Goal: Task Accomplishment & Management: Use online tool/utility

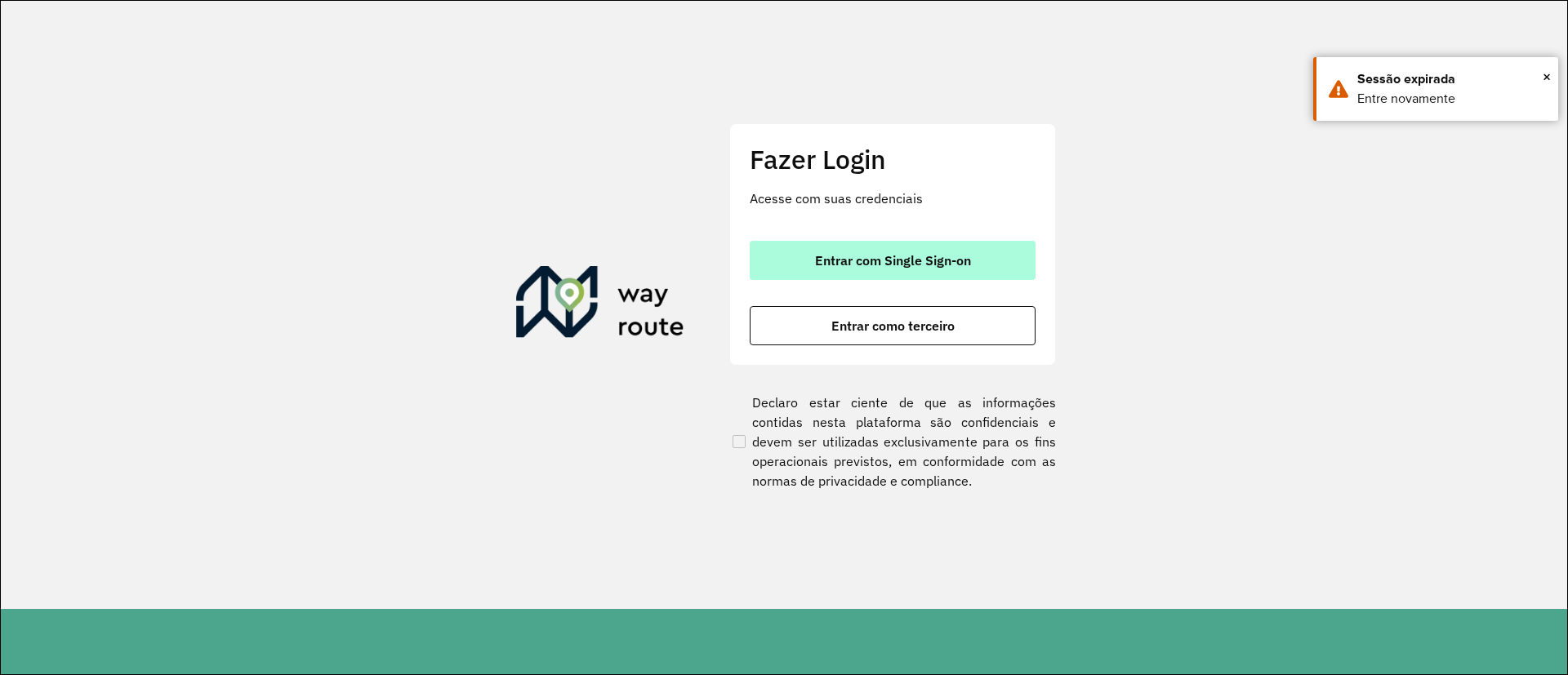
click at [840, 260] on span "Entrar com Single Sign-on" at bounding box center [893, 260] width 156 height 13
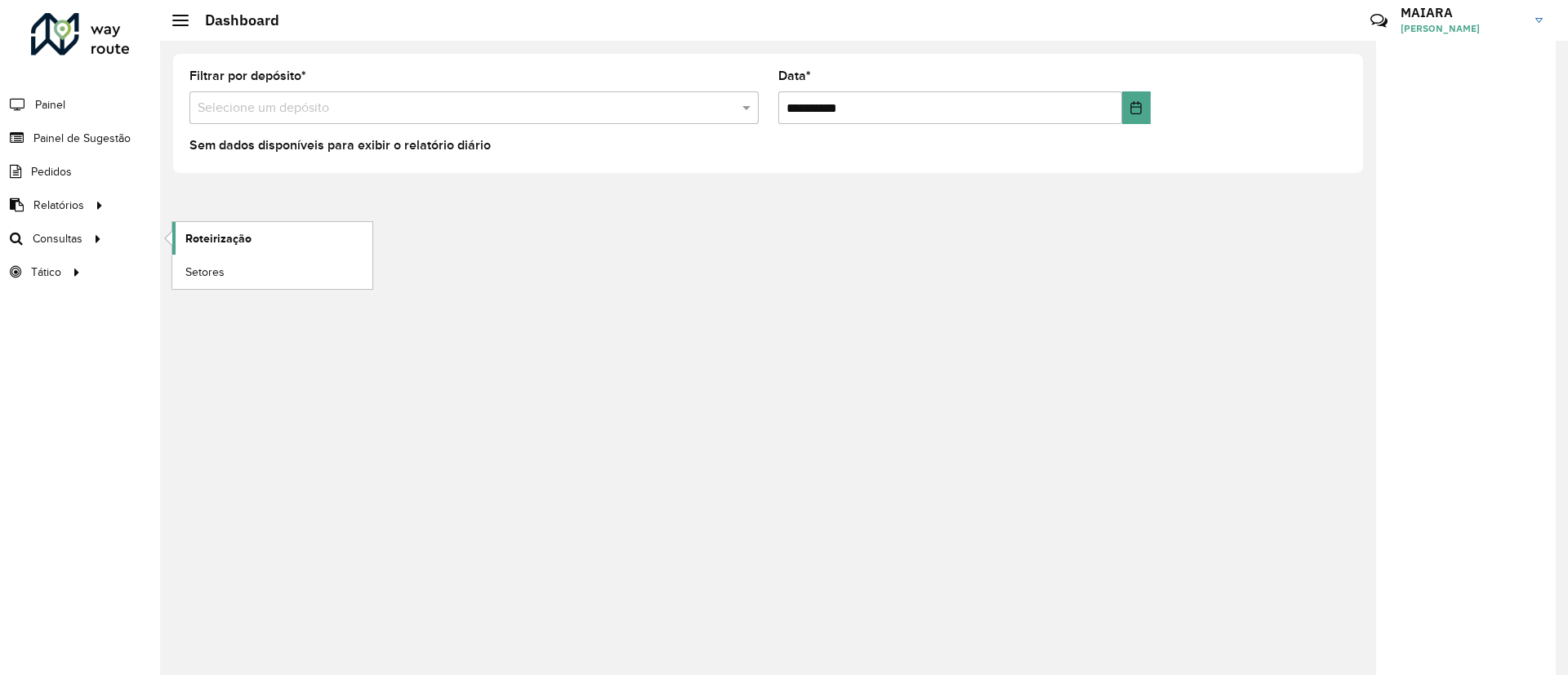
click at [214, 241] on span "Roteirização" at bounding box center [218, 238] width 66 height 17
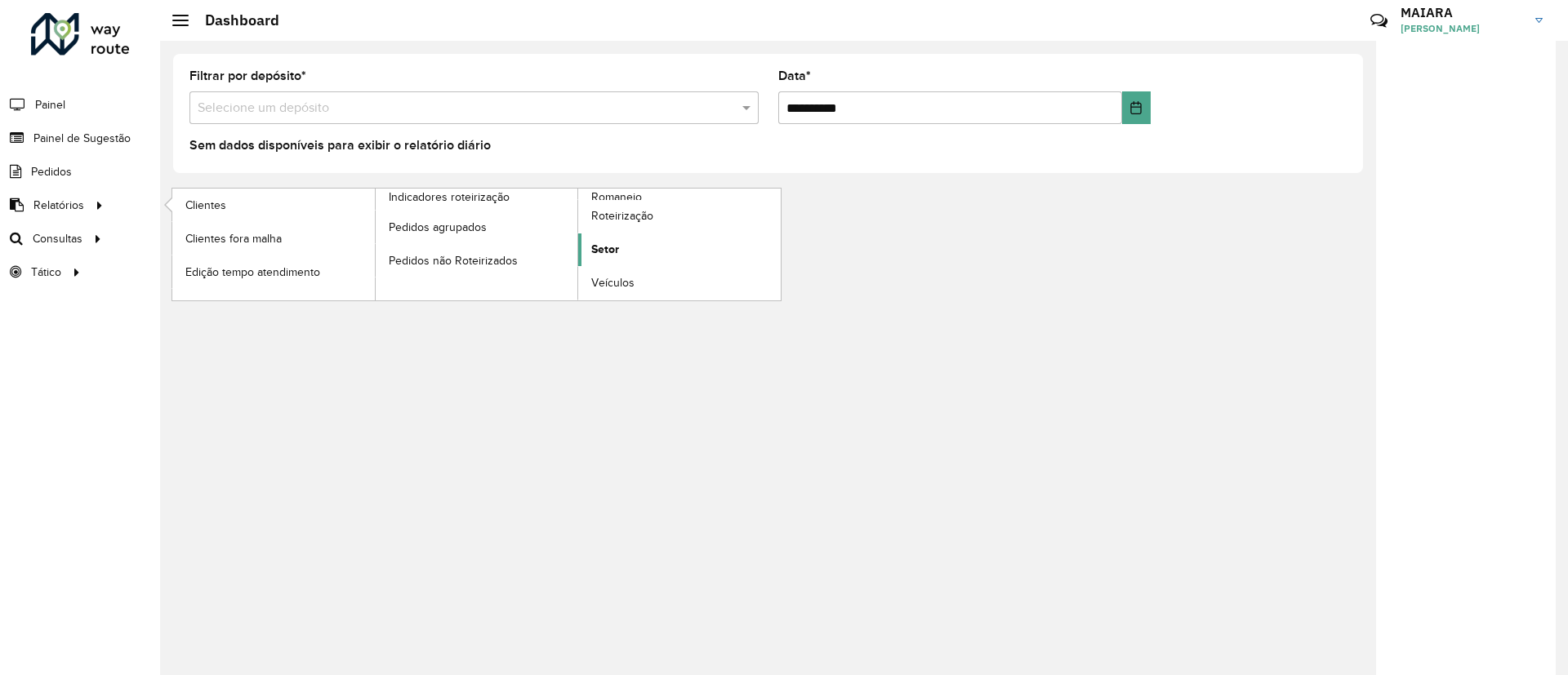
click at [644, 249] on link "Setor" at bounding box center [679, 250] width 203 height 33
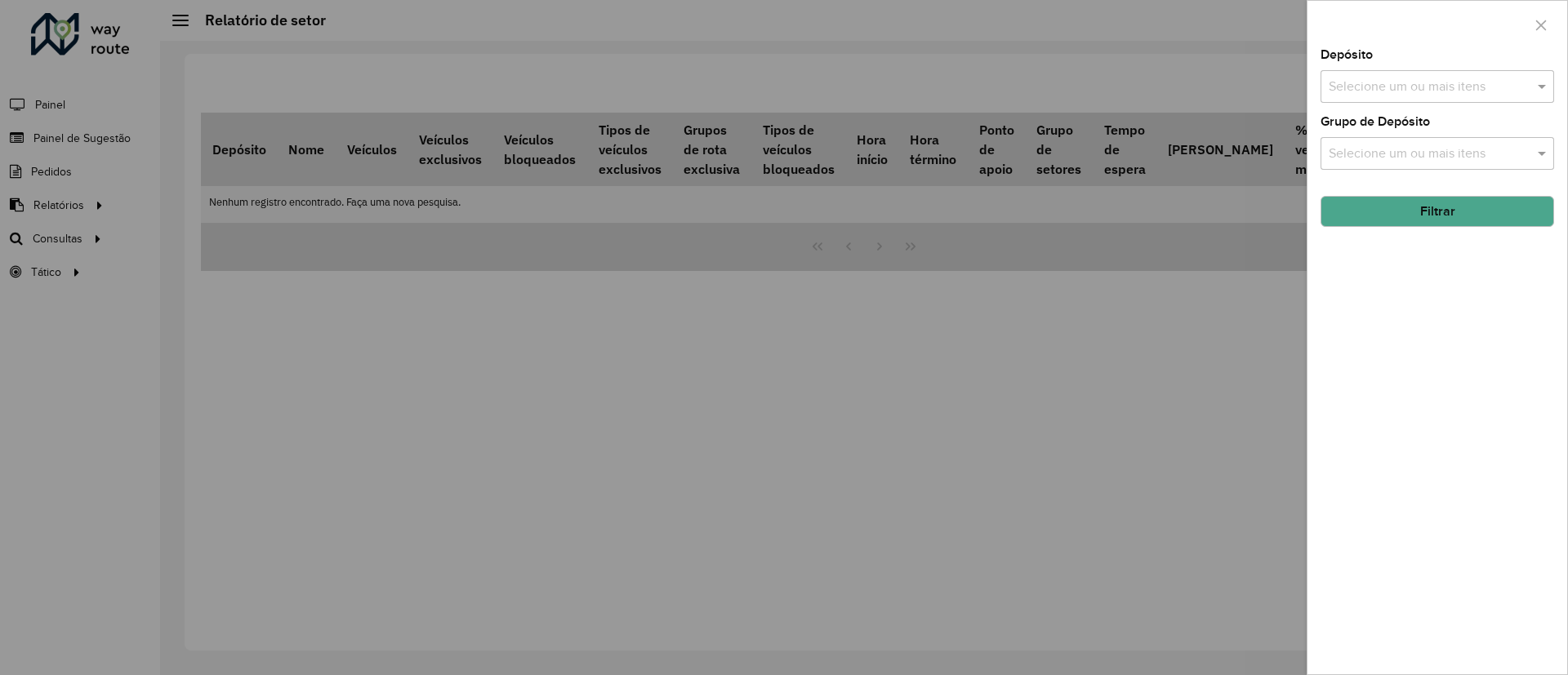
click at [0, 397] on div at bounding box center [784, 337] width 1568 height 675
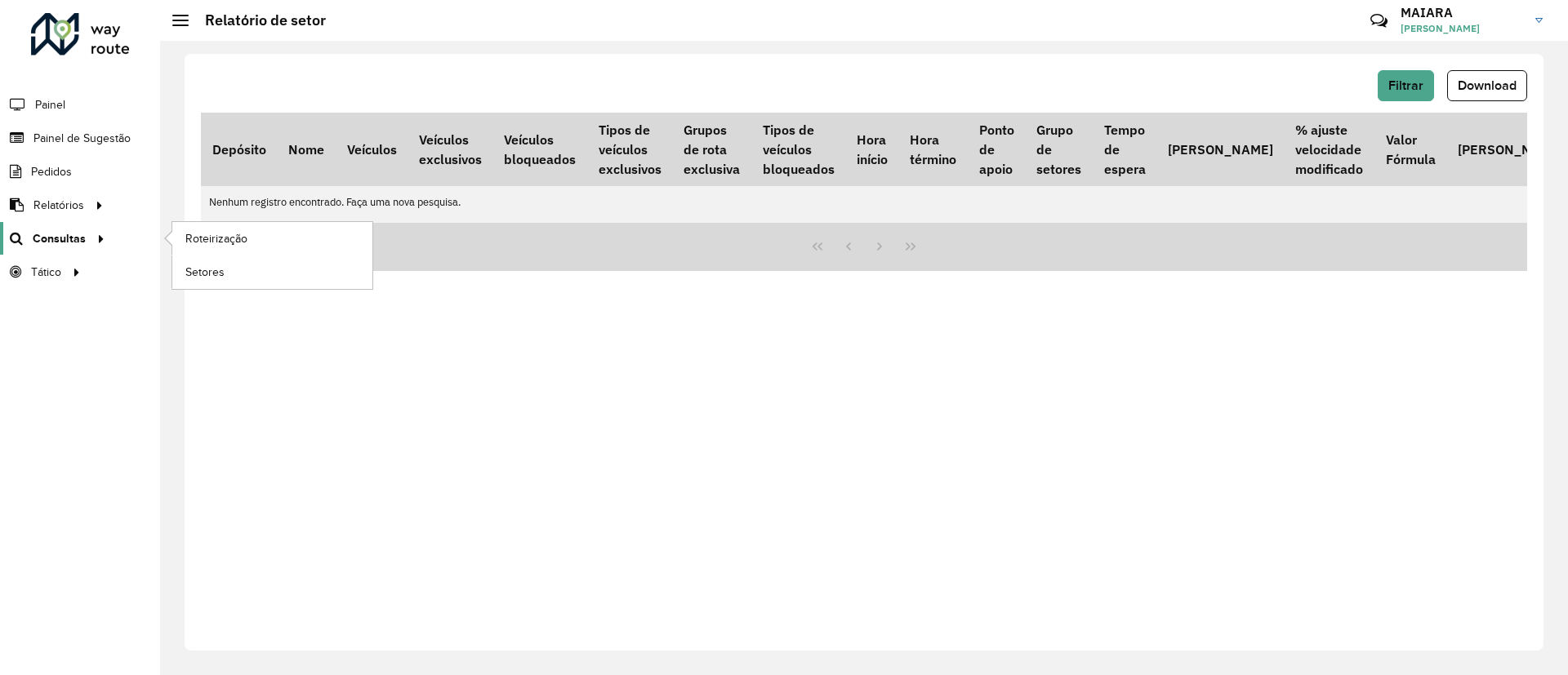
click at [86, 236] on div at bounding box center [98, 238] width 24 height 17
click at [245, 264] on link "Setores" at bounding box center [272, 272] width 200 height 33
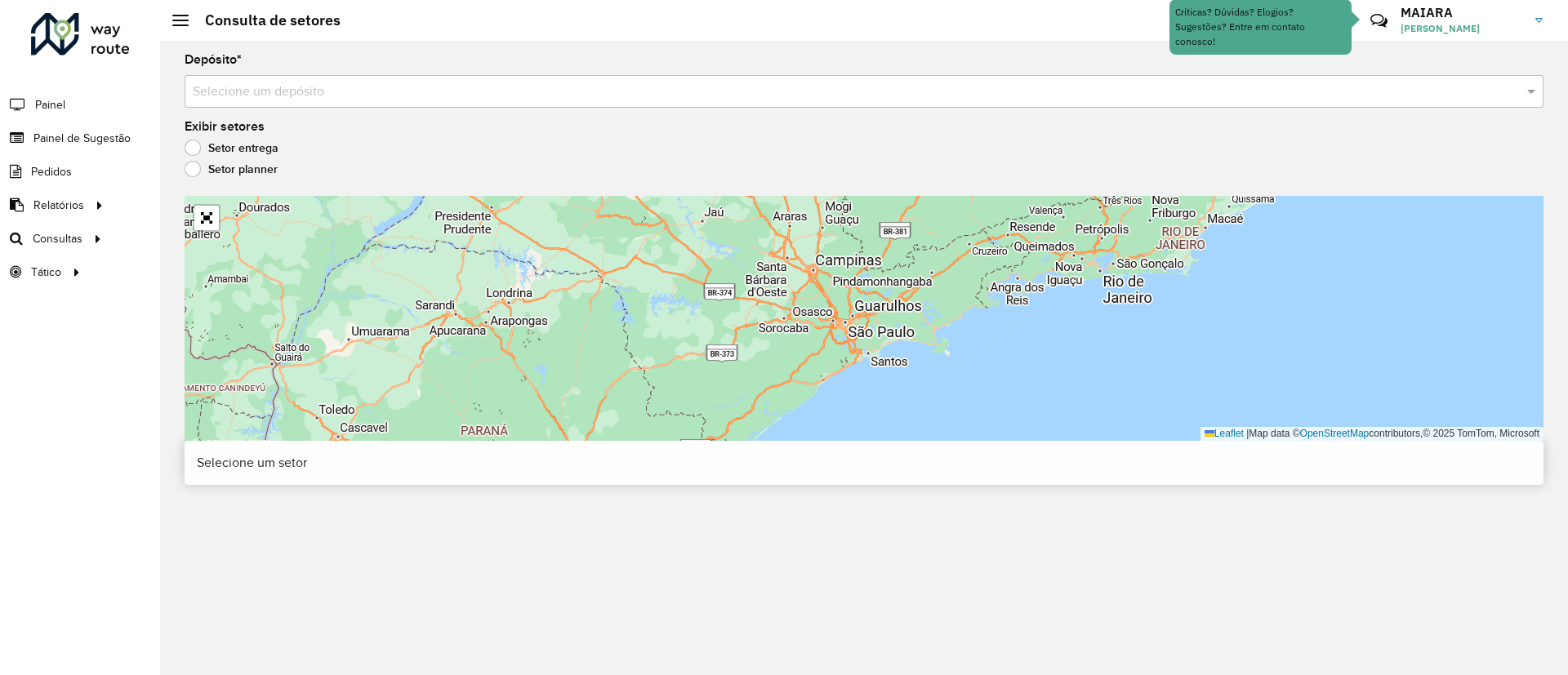
click at [333, 91] on input "text" at bounding box center [848, 92] width 1310 height 20
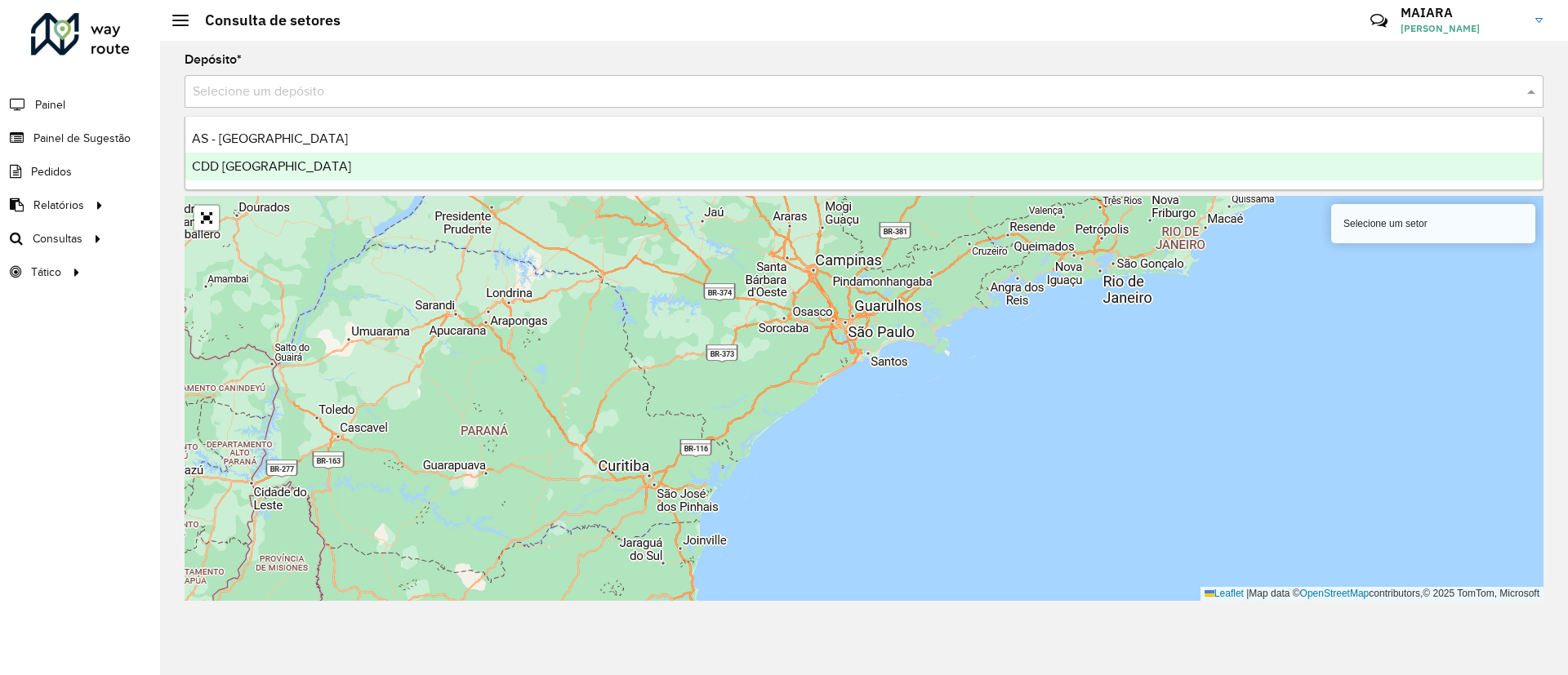
click at [247, 165] on span "CDD [GEOGRAPHIC_DATA]" at bounding box center [271, 166] width 159 height 14
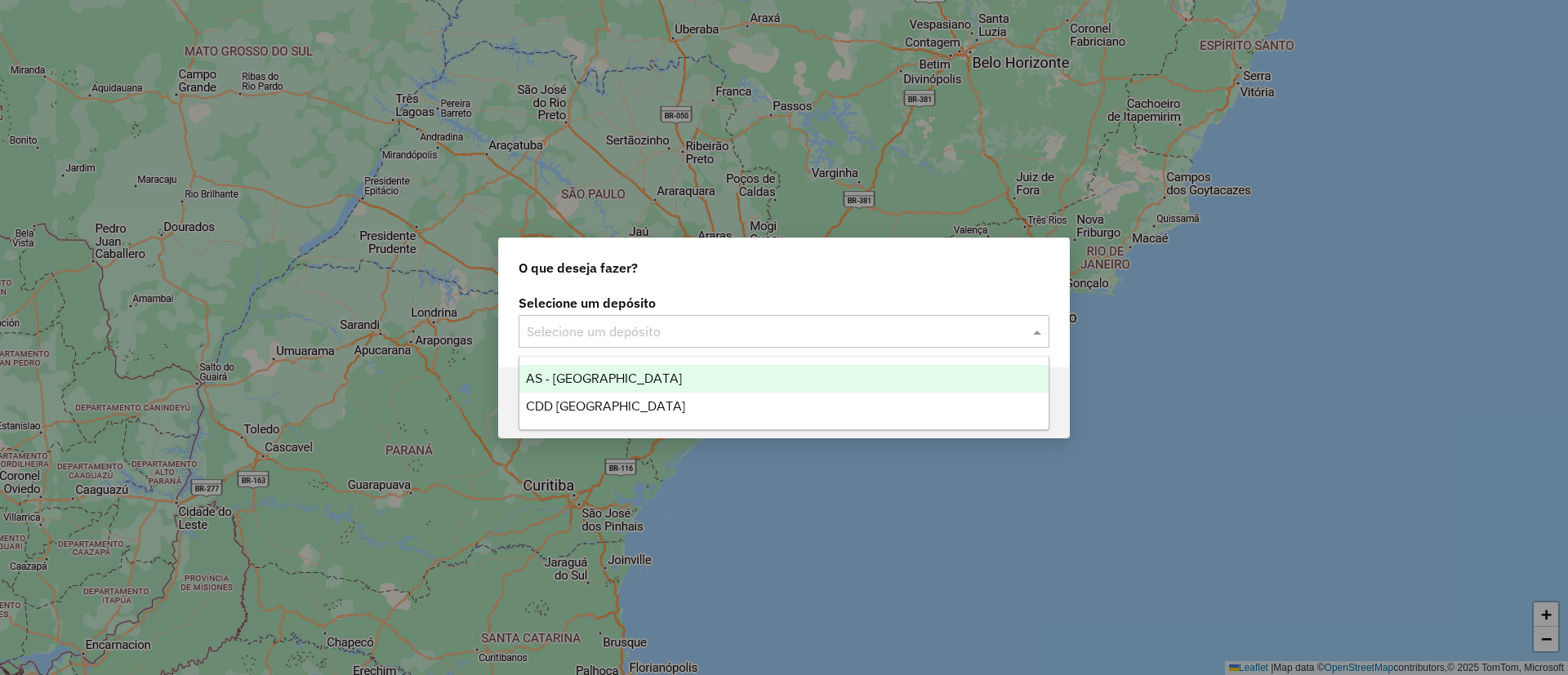
click at [604, 335] on input "text" at bounding box center [768, 332] width 482 height 20
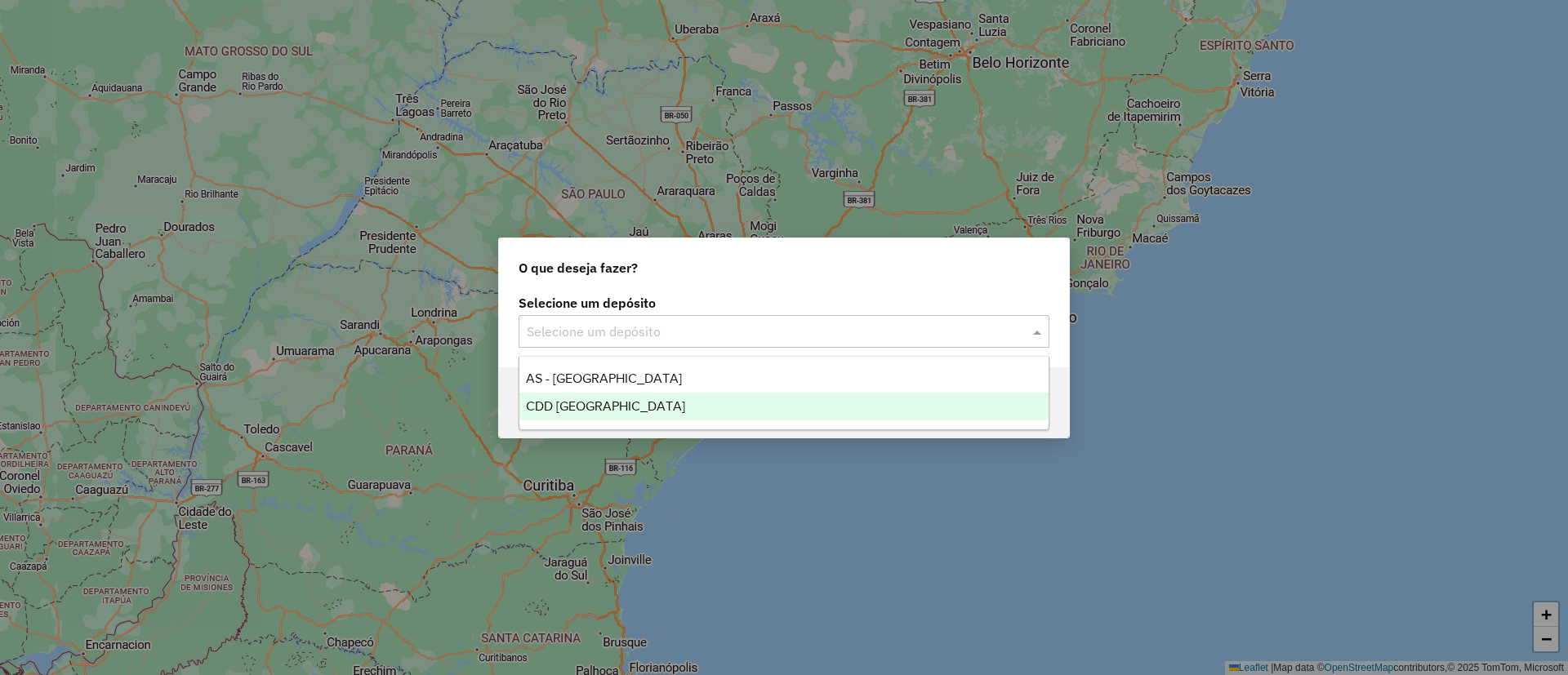
click at [593, 411] on span "CDD [GEOGRAPHIC_DATA]" at bounding box center [605, 406] width 159 height 14
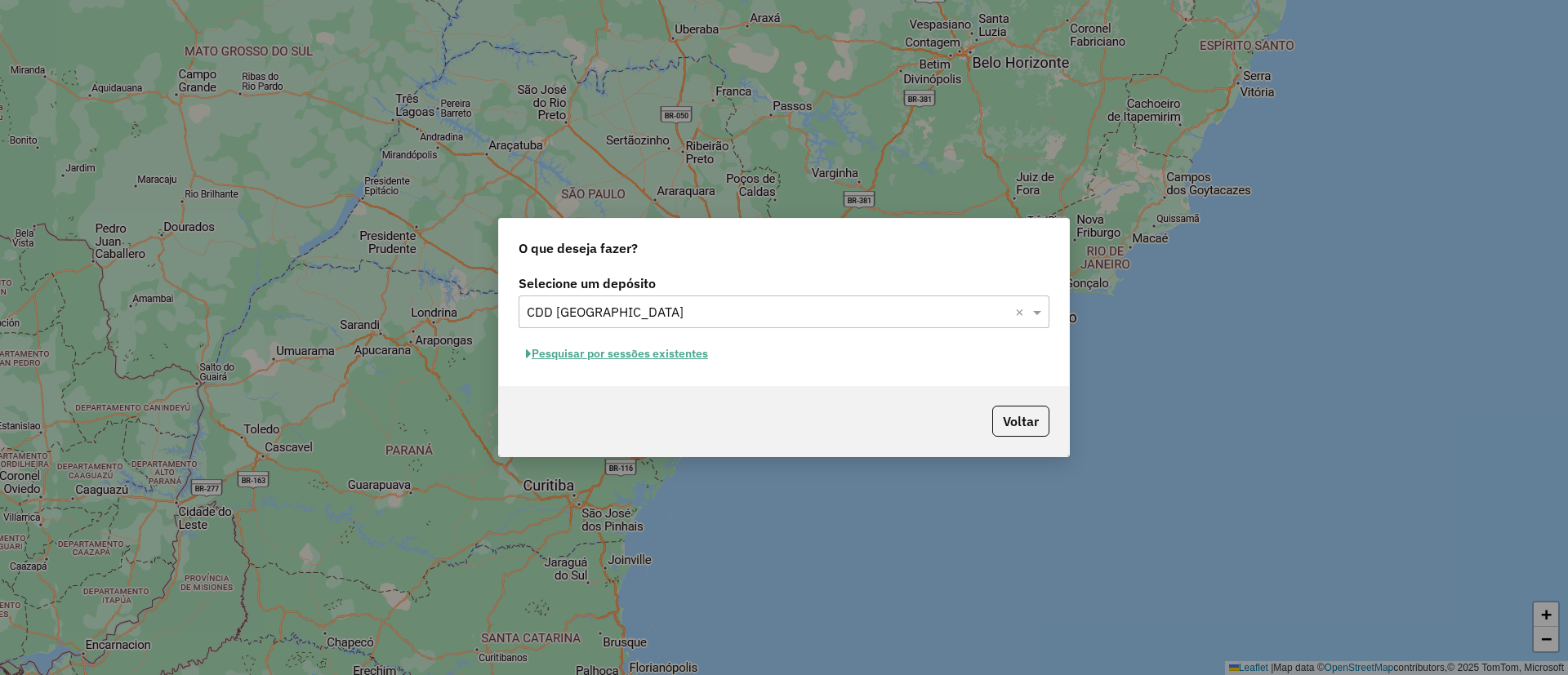
click at [678, 365] on button "Pesquisar por sessões existentes" at bounding box center [617, 353] width 197 height 25
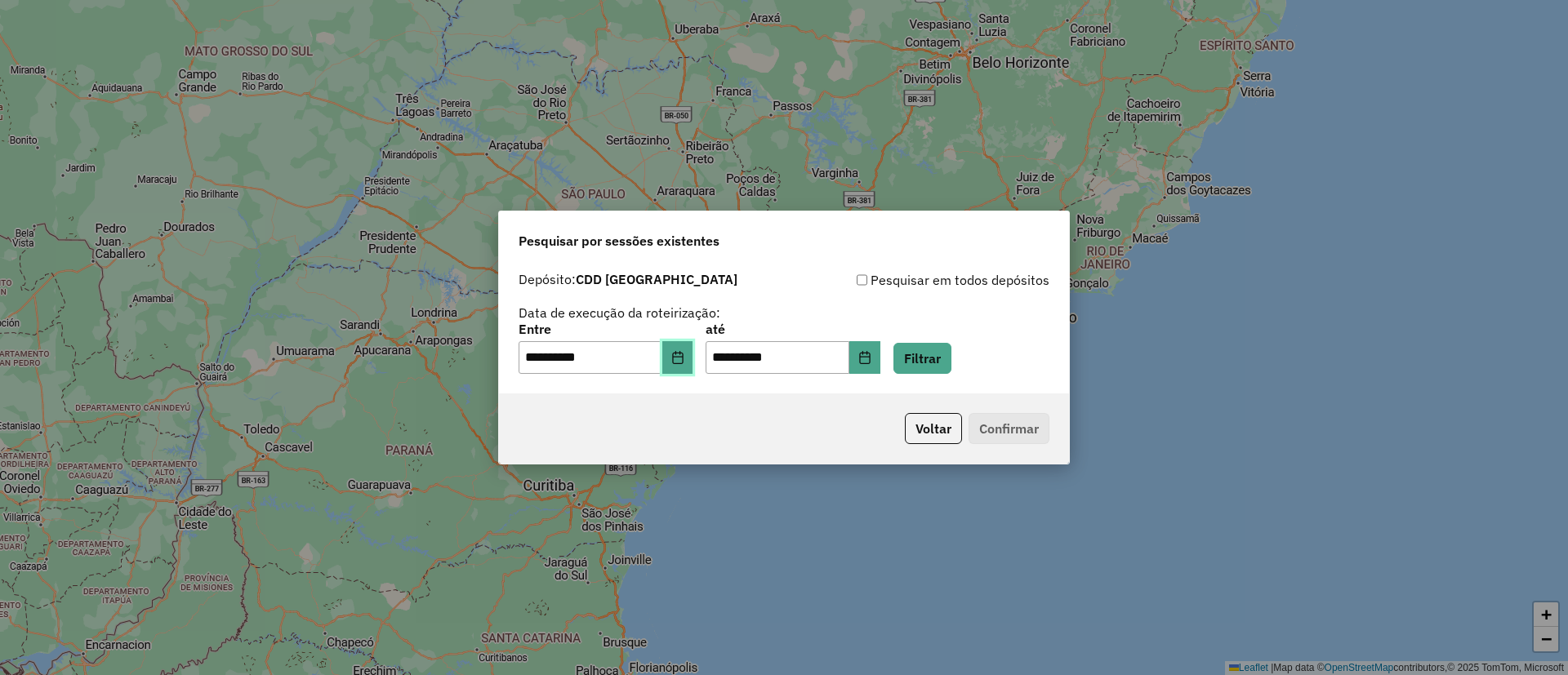
click at [678, 365] on button "Choose Date" at bounding box center [678, 357] width 31 height 33
click at [951, 357] on button "Filtrar" at bounding box center [922, 358] width 58 height 31
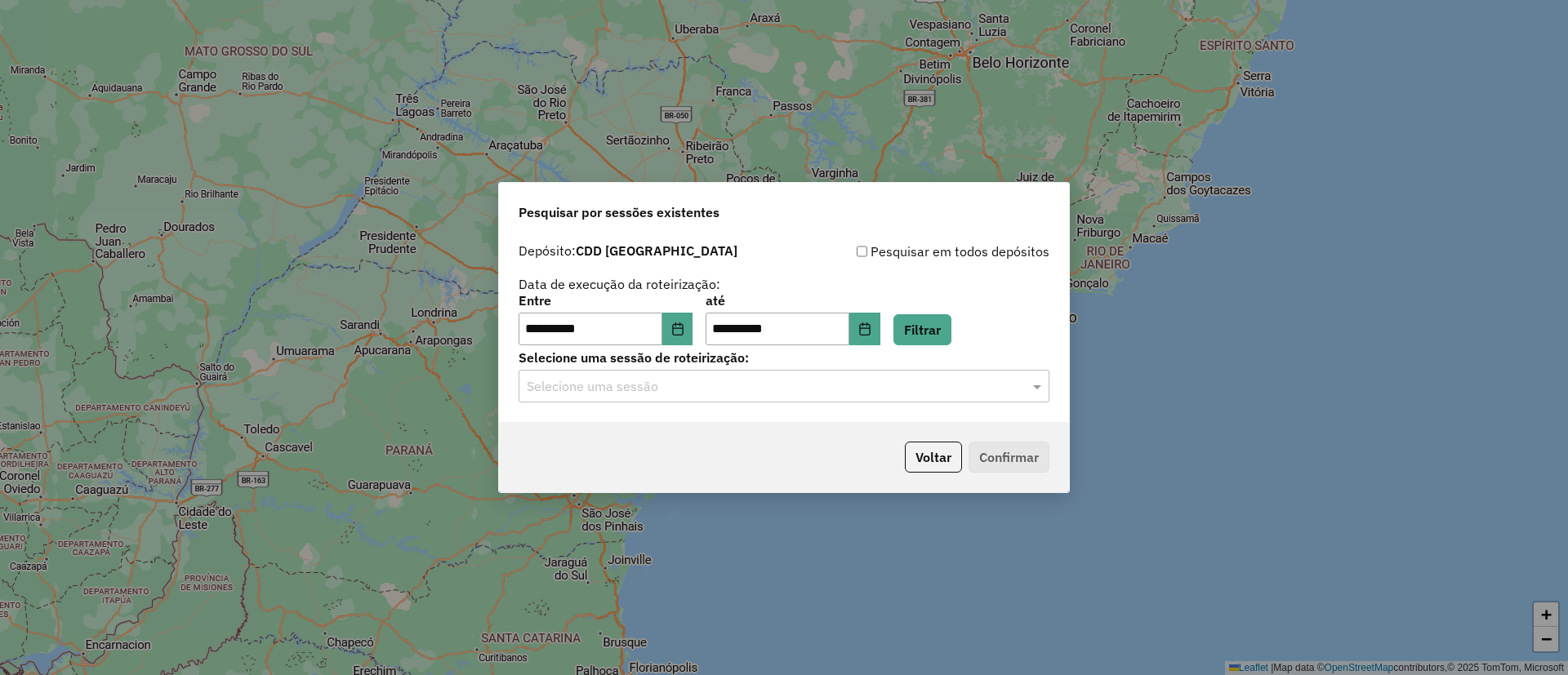
click at [777, 391] on input "text" at bounding box center [768, 387] width 482 height 20
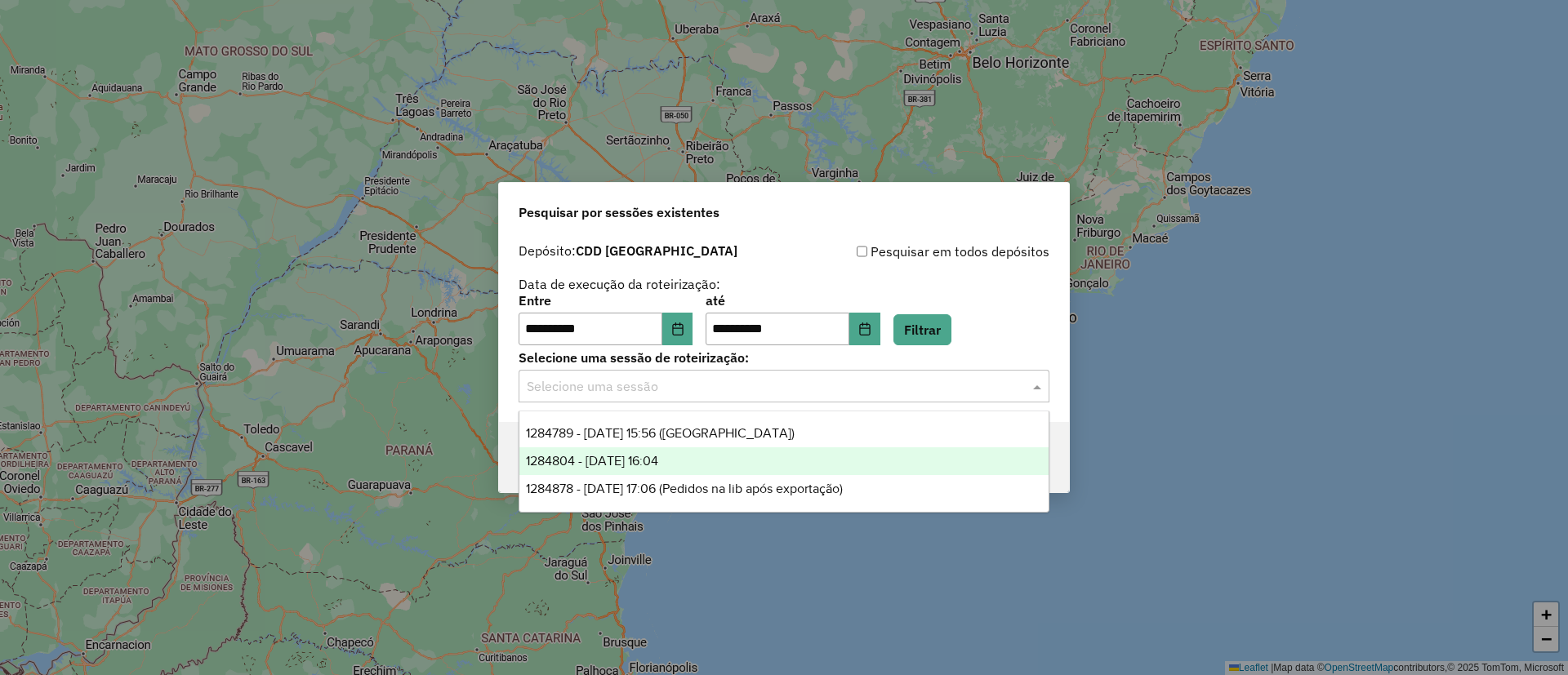
click at [658, 466] on span "1284804 - 29/09/2025 16:04" at bounding box center [592, 460] width 132 height 14
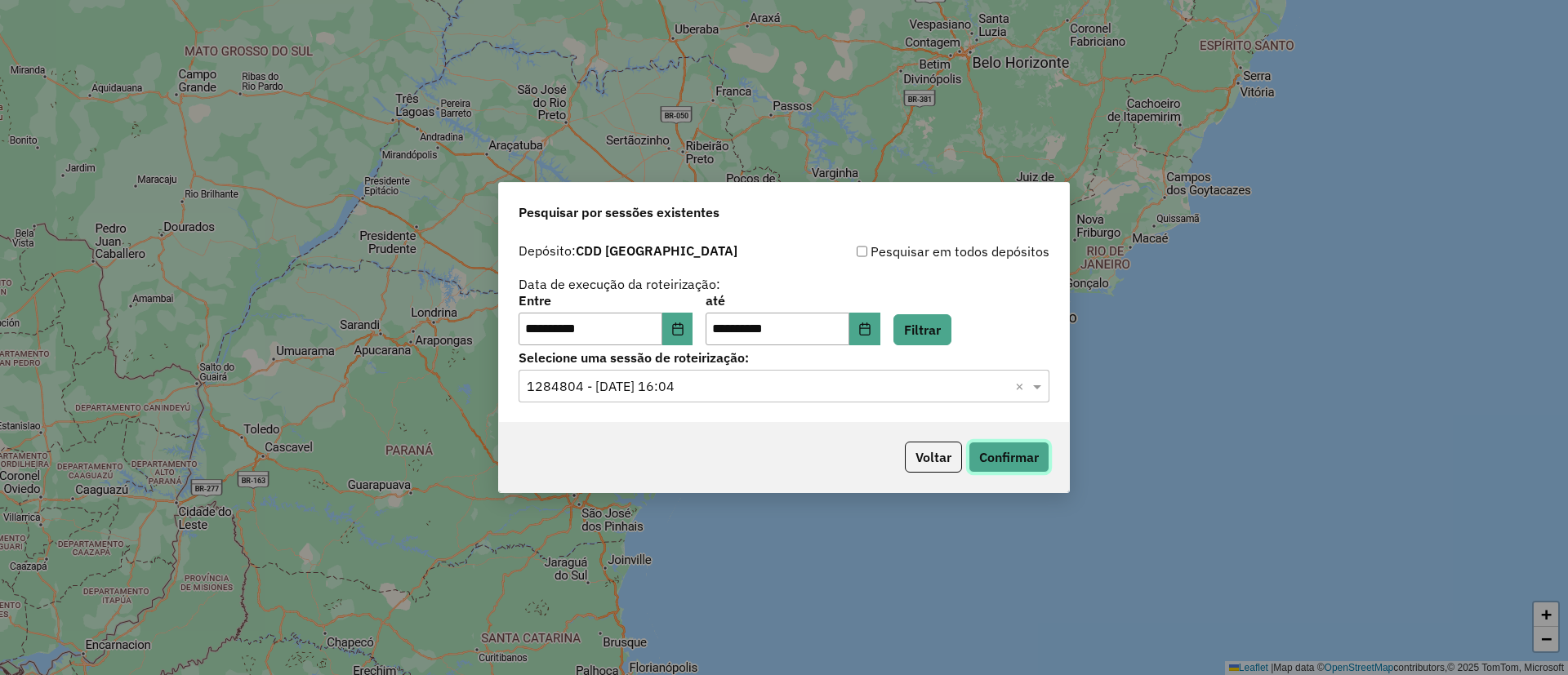
click at [1029, 467] on button "Confirmar" at bounding box center [1009, 457] width 81 height 31
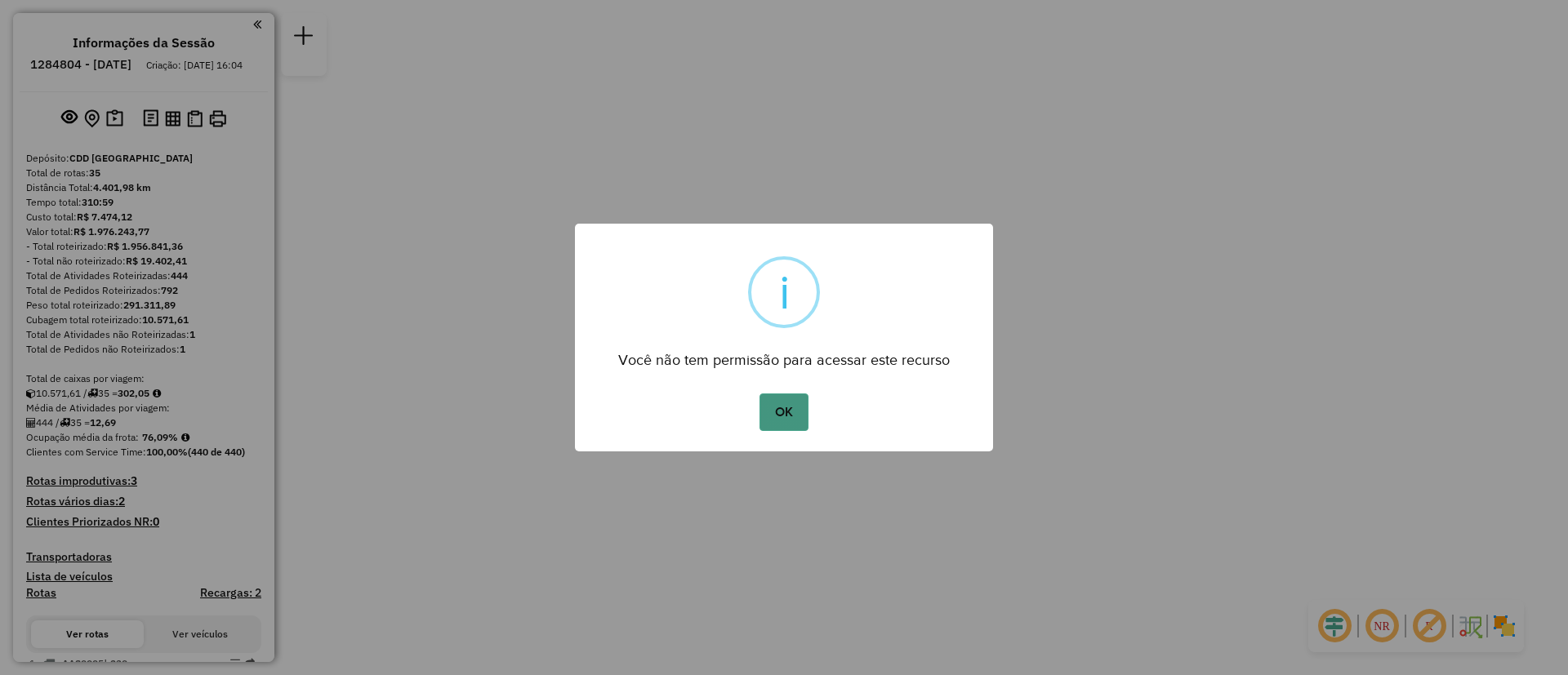
click at [795, 415] on button "OK" at bounding box center [783, 412] width 48 height 38
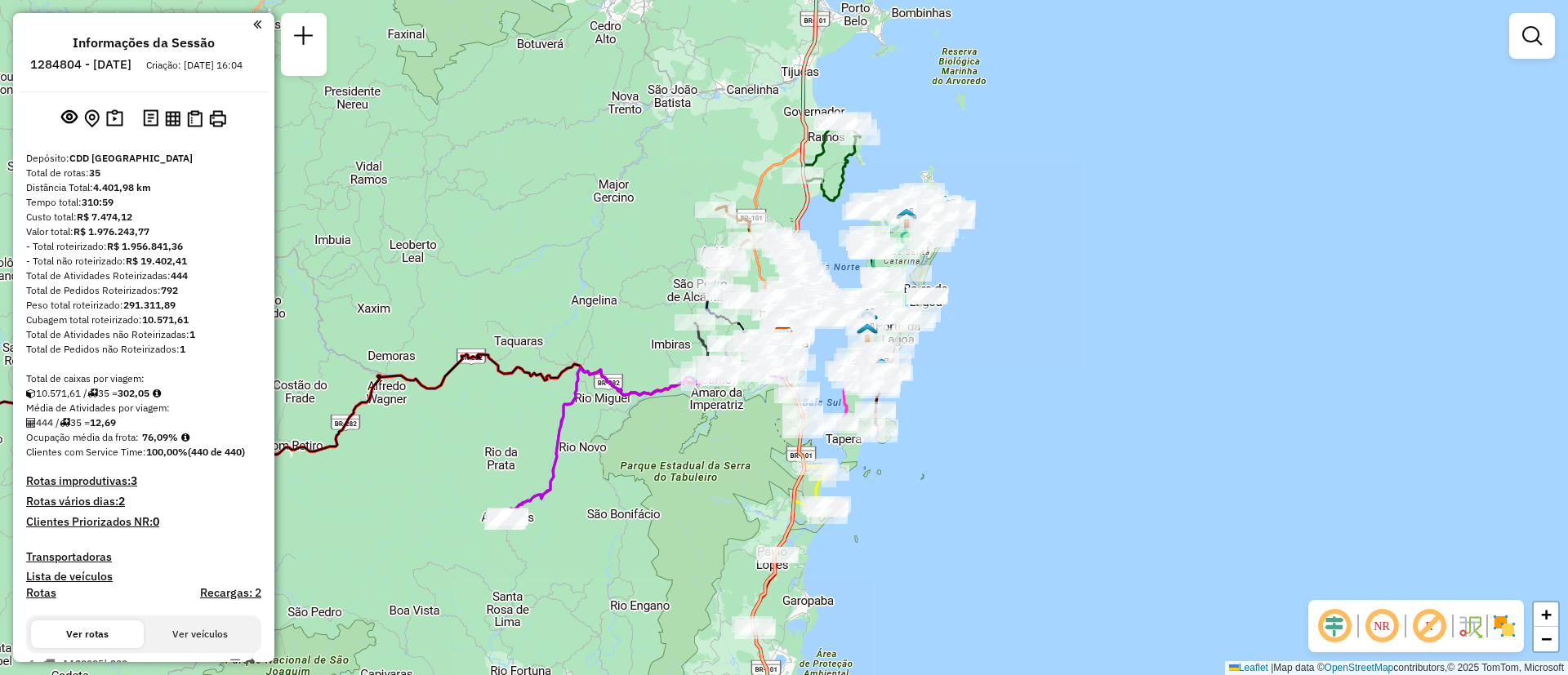
scroll to position [523, 0]
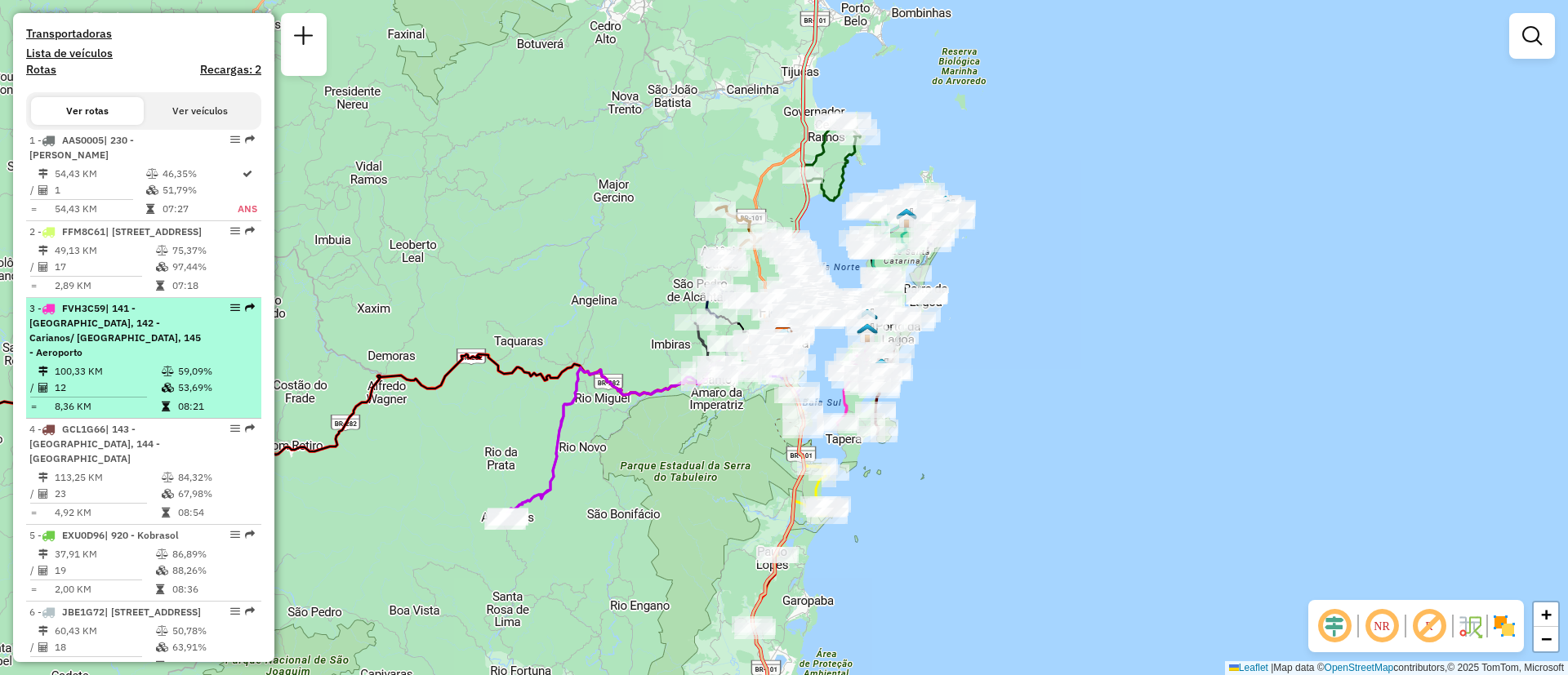
click at [229, 352] on div "3 - FVH3C59 | 141 - Ribeirão da Ilha, 142 - Carianos/ Campeche, 145 - Aeroporto" at bounding box center [144, 331] width 229 height 59
select select "**********"
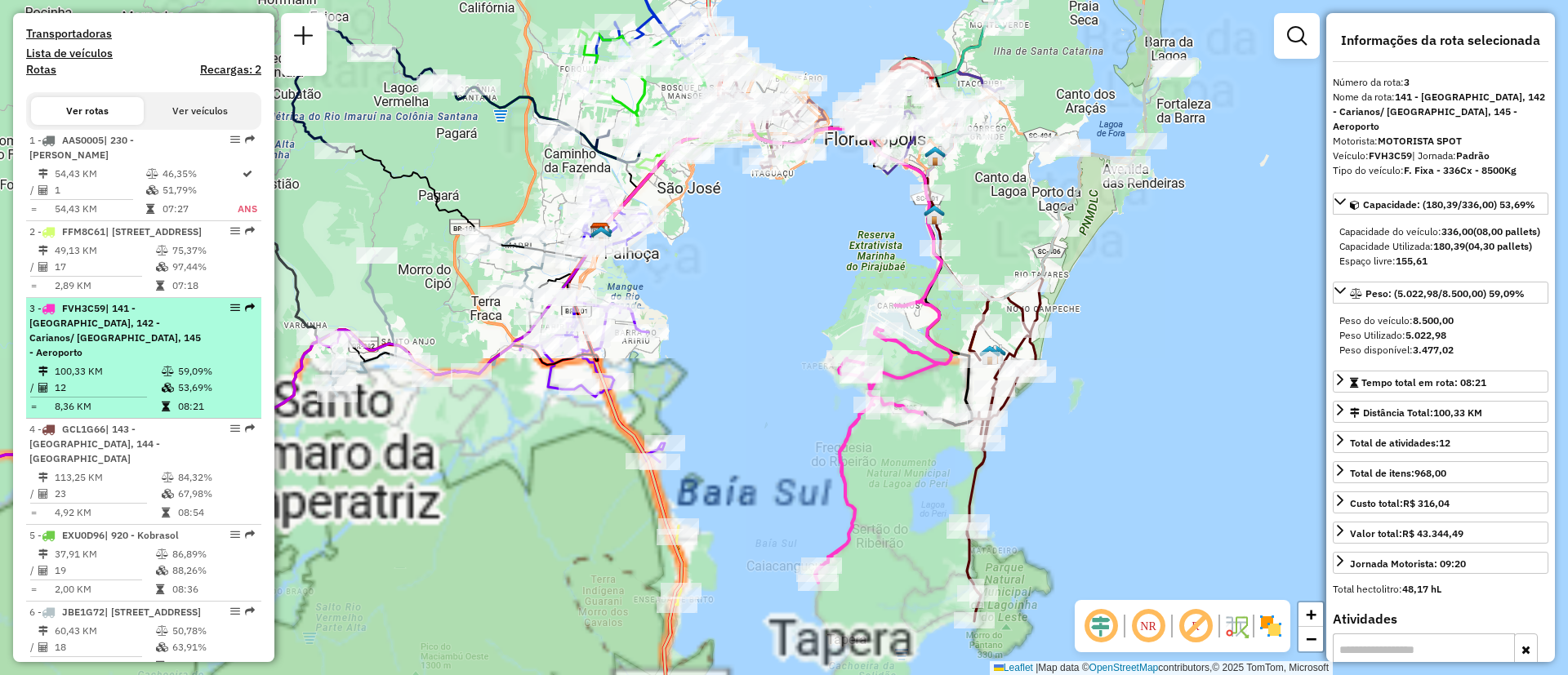
click at [230, 313] on em at bounding box center [235, 308] width 10 height 10
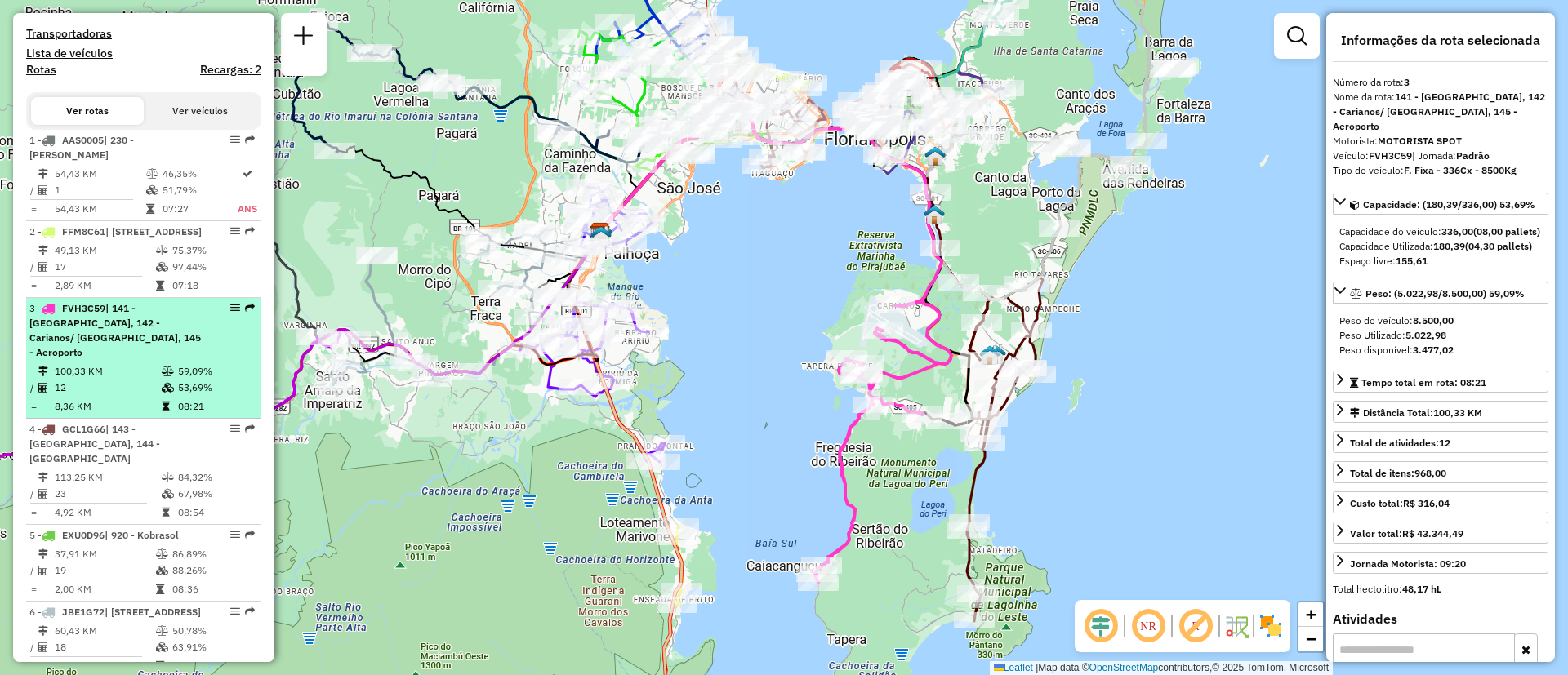
drag, startPoint x: 235, startPoint y: 338, endPoint x: 226, endPoint y: 335, distance: 9.5
click at [230, 313] on em at bounding box center [235, 308] width 10 height 10
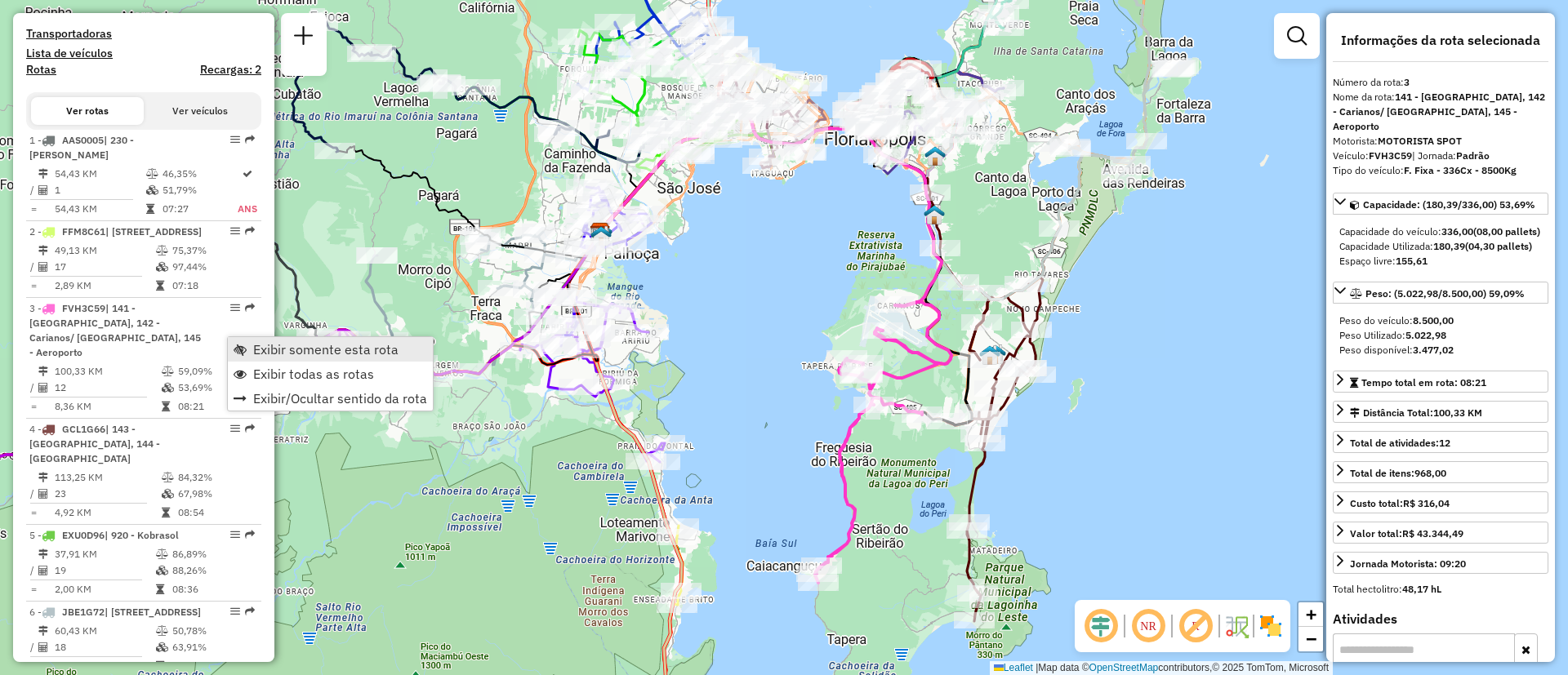
click at [282, 345] on span "Exibir somente esta rota" at bounding box center [326, 349] width 145 height 13
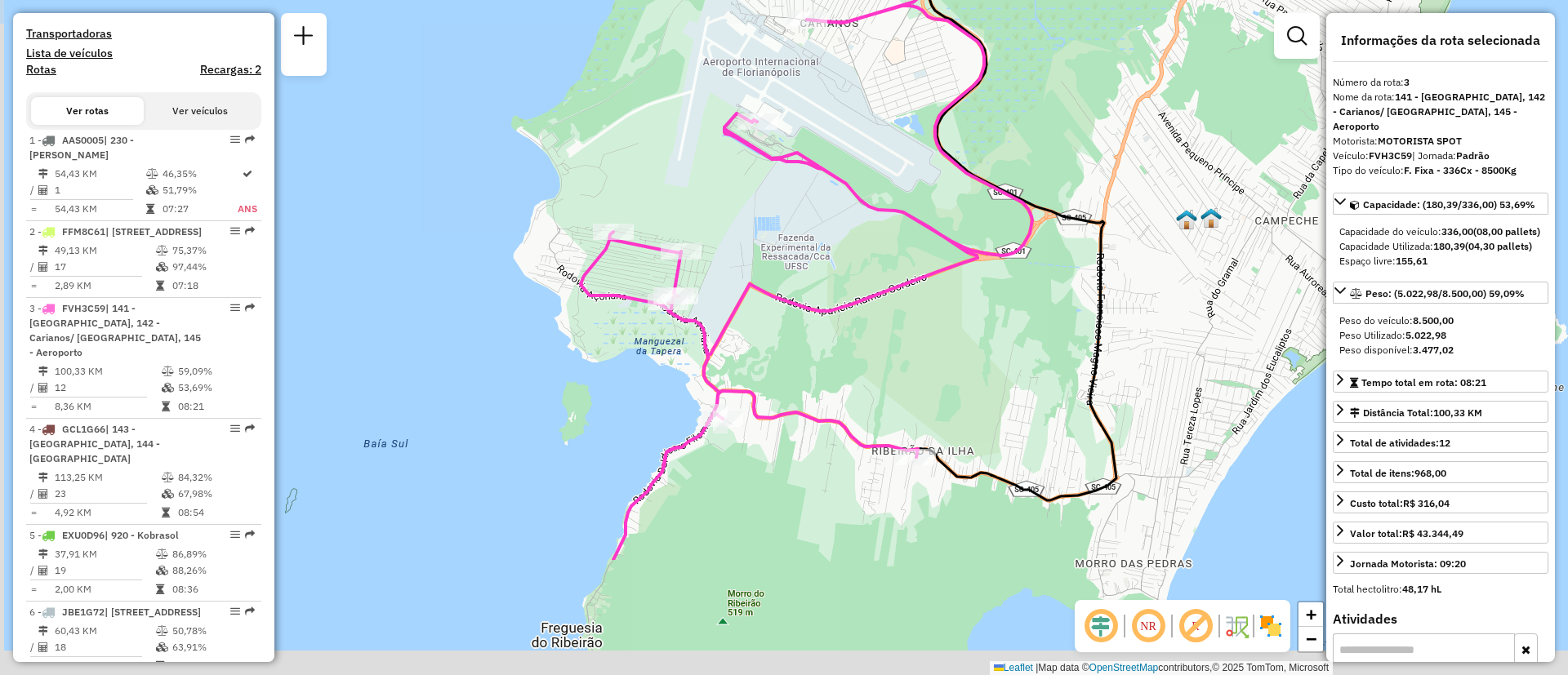
drag, startPoint x: 919, startPoint y: 415, endPoint x: 931, endPoint y: 233, distance: 182.4
click at [931, 233] on icon at bounding box center [806, 282] width 452 height 554
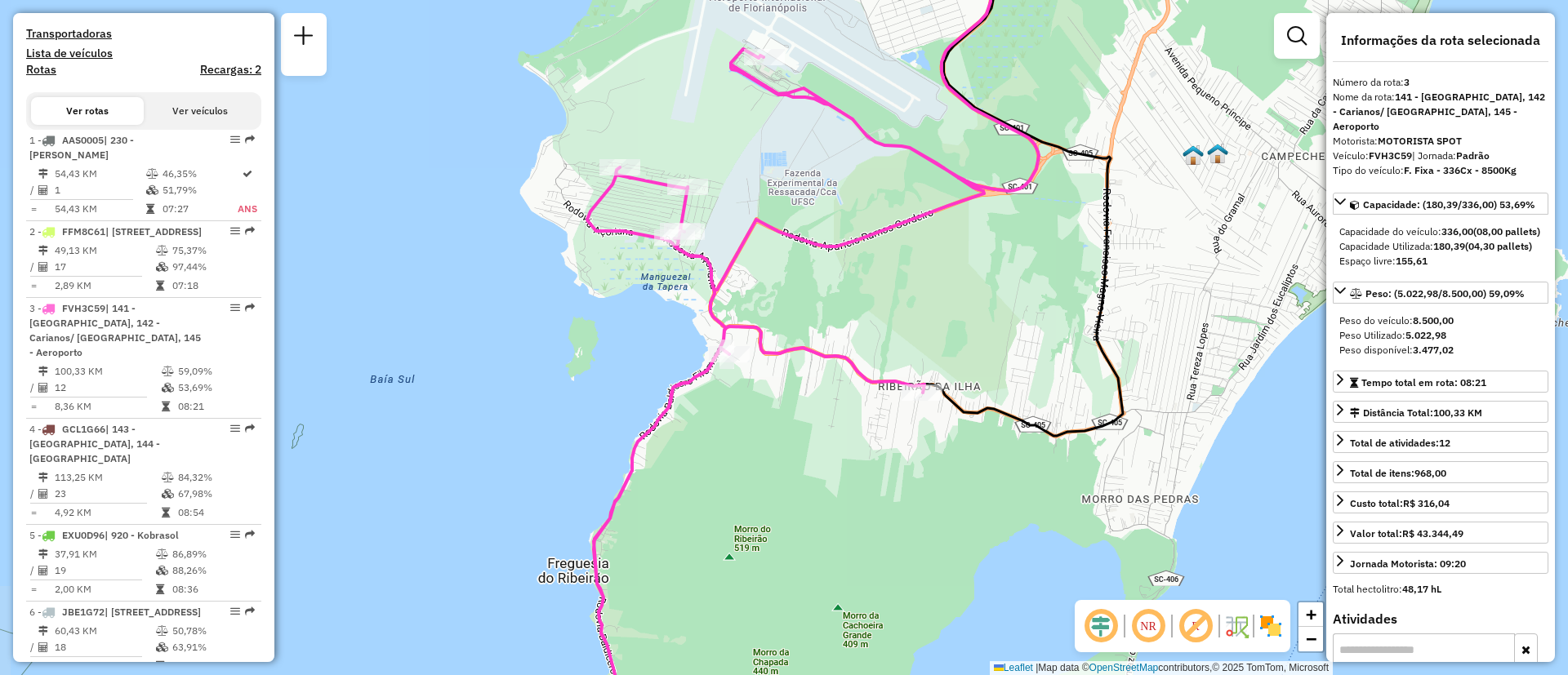
drag, startPoint x: 939, startPoint y: 354, endPoint x: 946, endPoint y: 290, distance: 64.4
click at [946, 290] on div "Janela de atendimento Grade de atendimento Capacidade Transportadoras Veículos …" at bounding box center [784, 337] width 1568 height 675
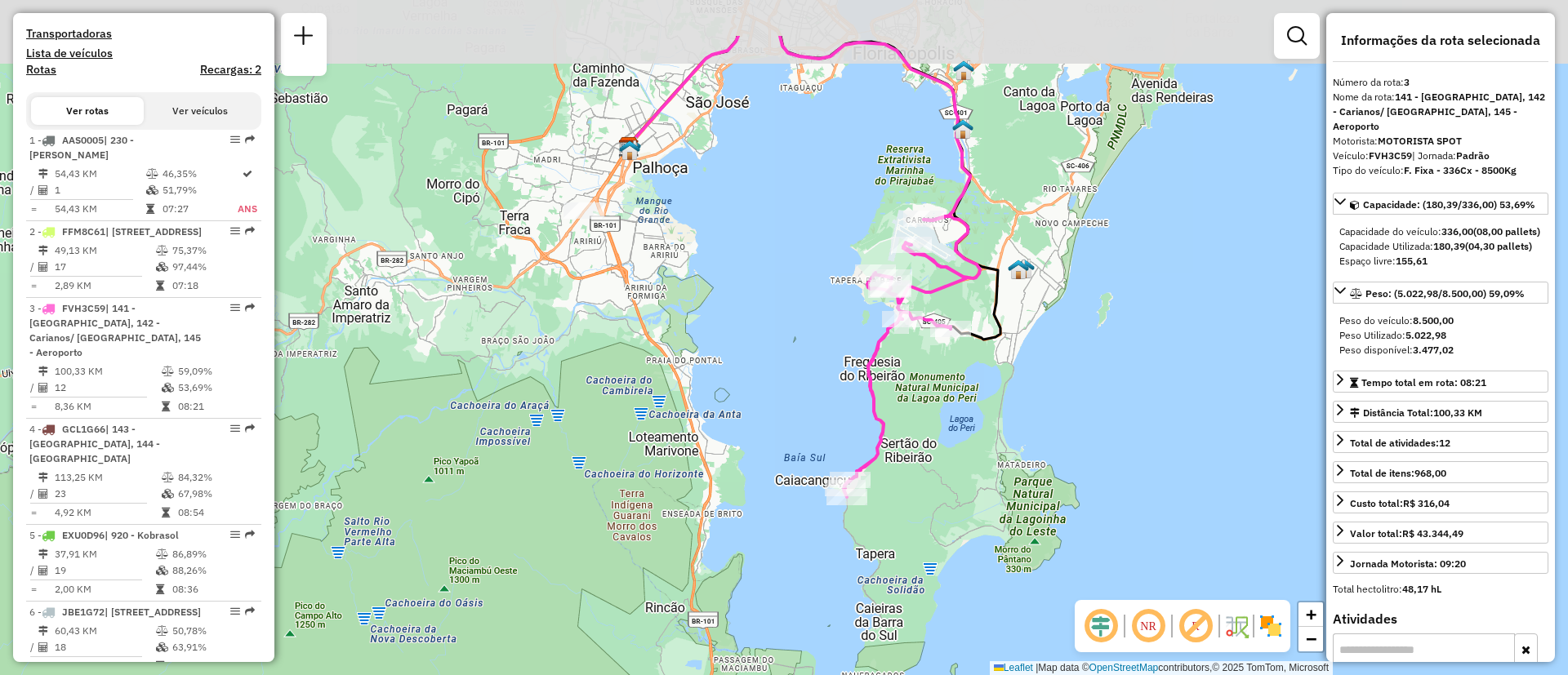
drag, startPoint x: 1031, startPoint y: 206, endPoint x: 987, endPoint y: 308, distance: 111.1
click at [987, 308] on icon at bounding box center [813, 188] width 376 height 304
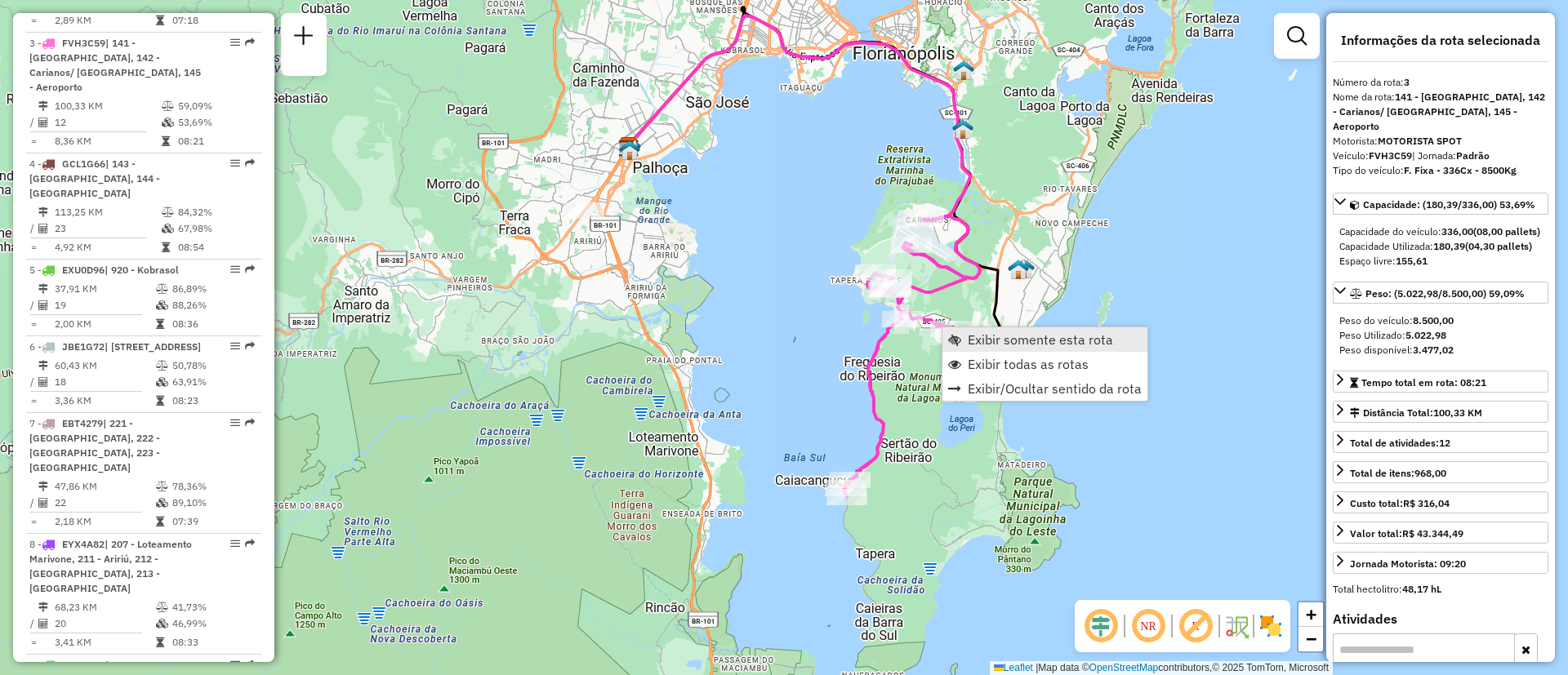
scroll to position [837, 0]
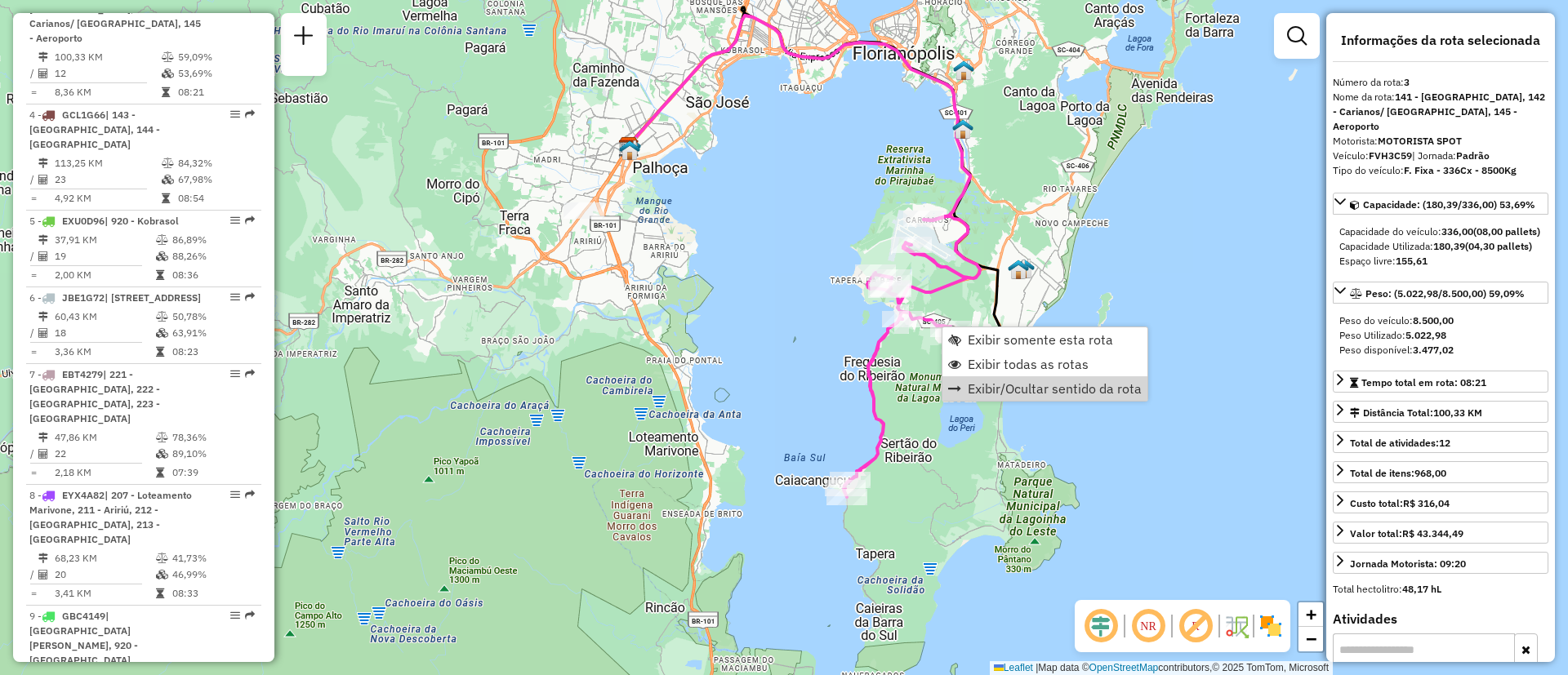
click at [943, 455] on div "Janela de atendimento Grade de atendimento Capacidade Transportadoras Veículos …" at bounding box center [784, 337] width 1568 height 675
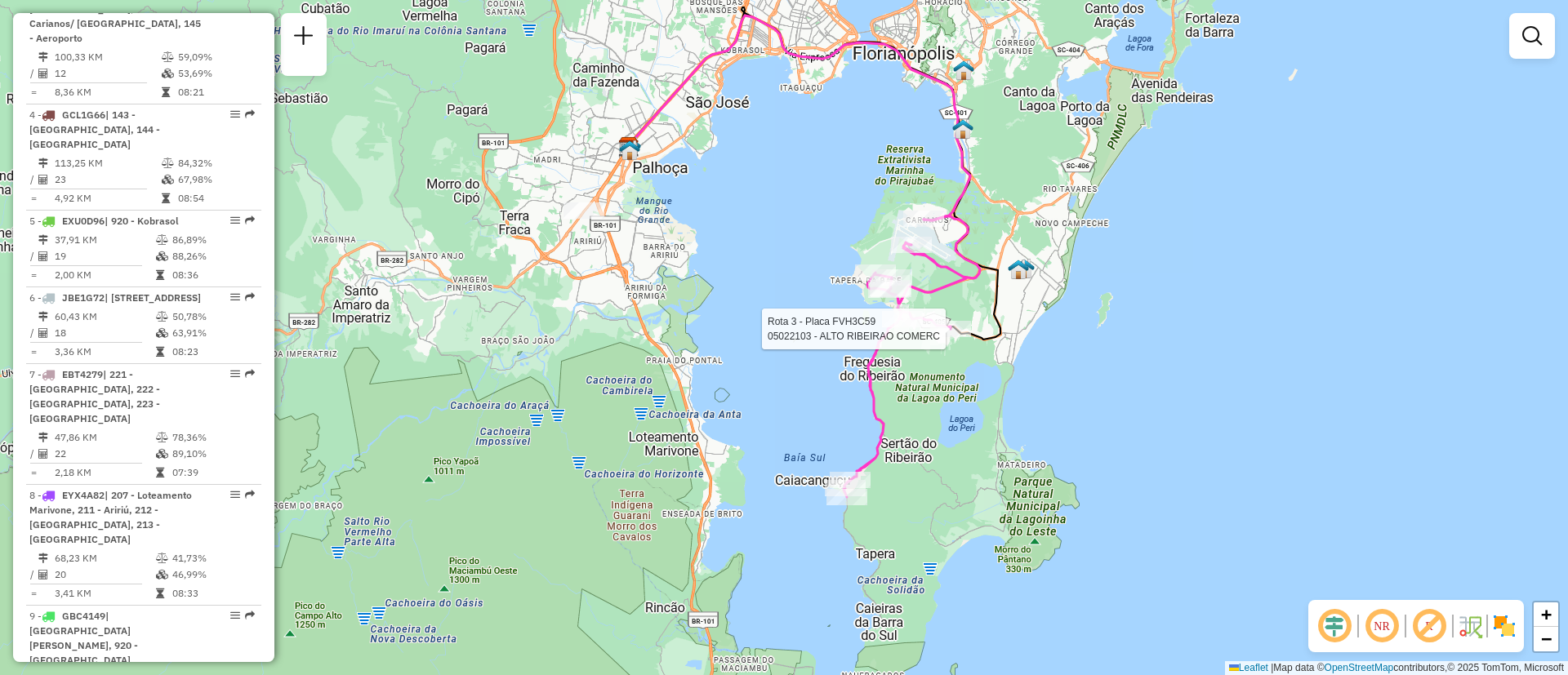
select select "**********"
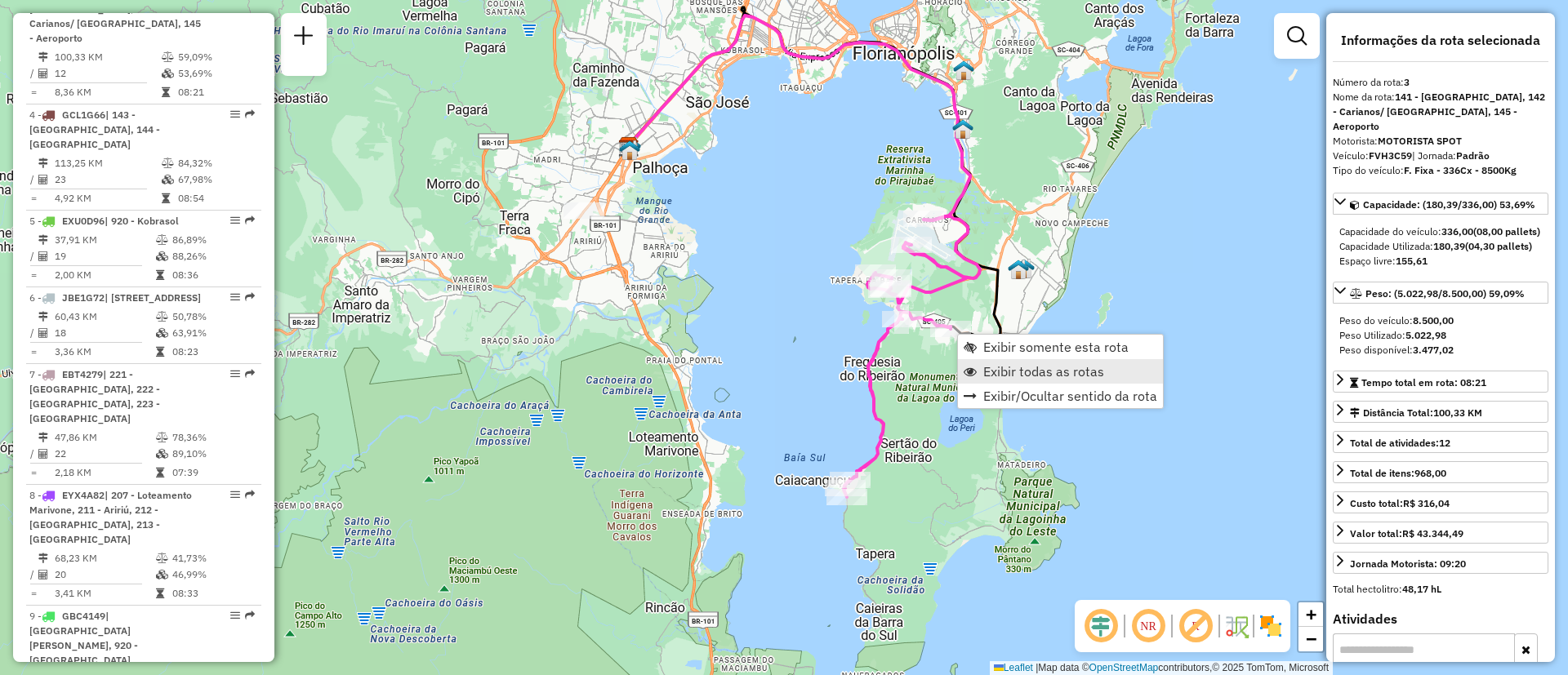
click at [1085, 370] on span "Exibir todas as rotas" at bounding box center [1044, 371] width 121 height 13
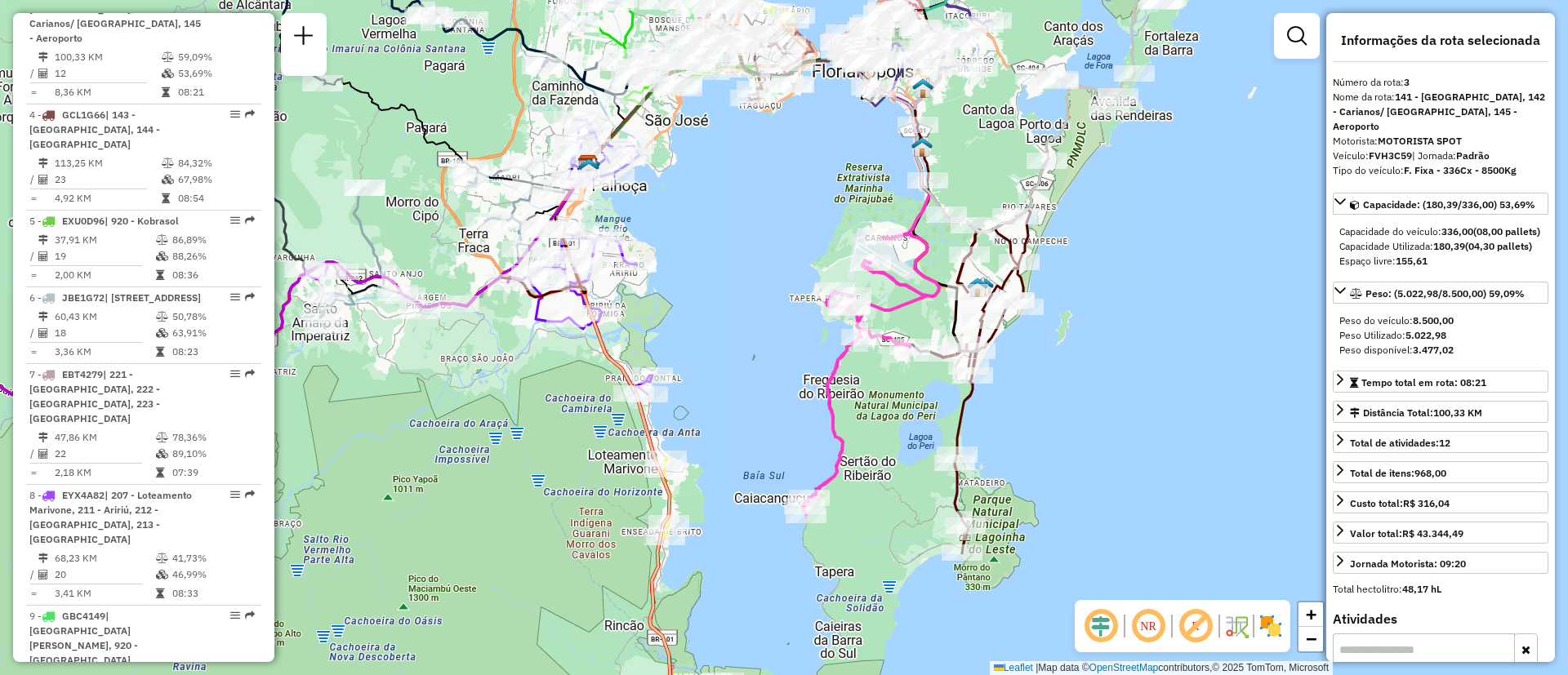
drag, startPoint x: 1077, startPoint y: 404, endPoint x: 1039, endPoint y: 421, distance: 41.6
click at [1039, 421] on div "Janela de atendimento Grade de atendimento Capacidade Transportadoras Veículos …" at bounding box center [784, 337] width 1568 height 675
click at [1154, 371] on div "Janela de atendimento Grade de atendimento Capacidade Transportadoras Veículos …" at bounding box center [784, 337] width 1568 height 675
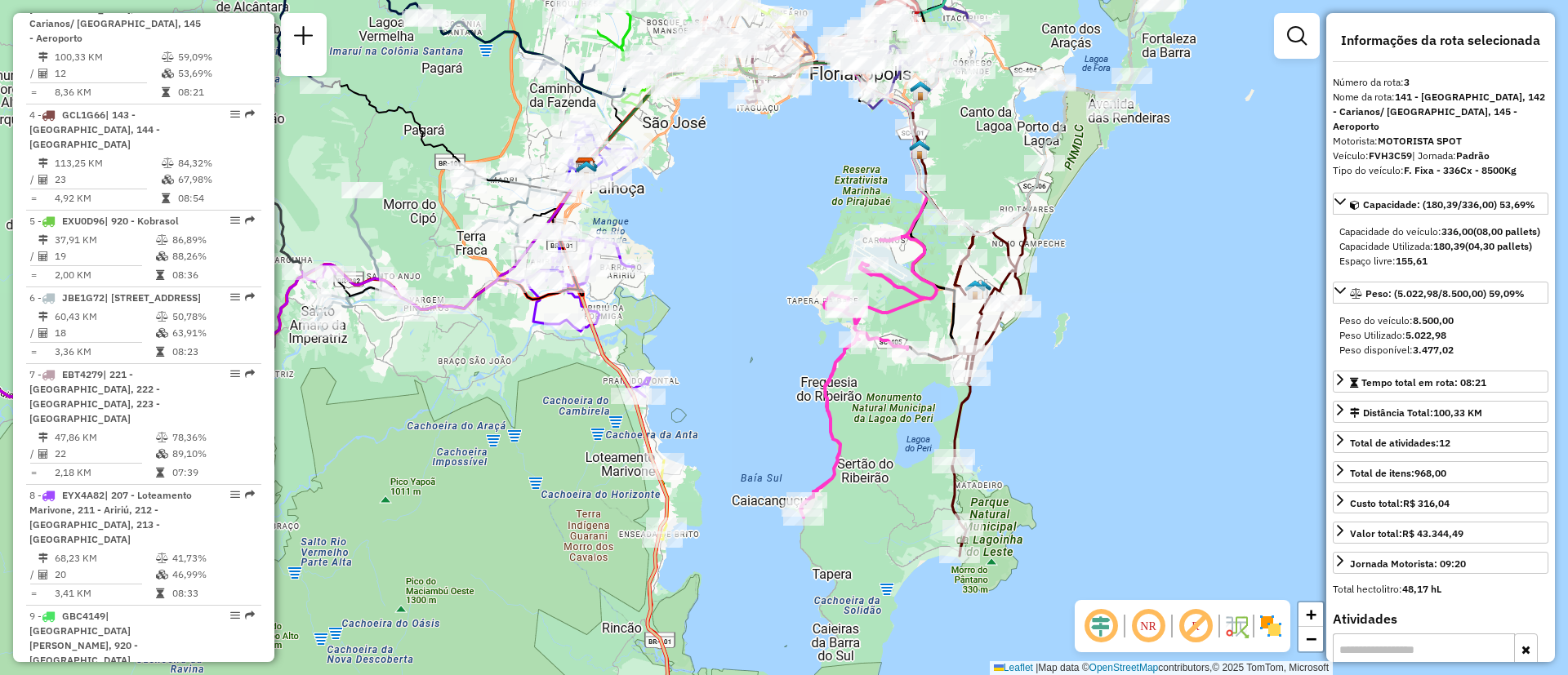
drag, startPoint x: 1153, startPoint y: 371, endPoint x: 1111, endPoint y: 371, distance: 42.0
click at [1136, 391] on div "Janela de atendimento Grade de atendimento Capacidade Transportadoras Veículos …" at bounding box center [784, 337] width 1568 height 675
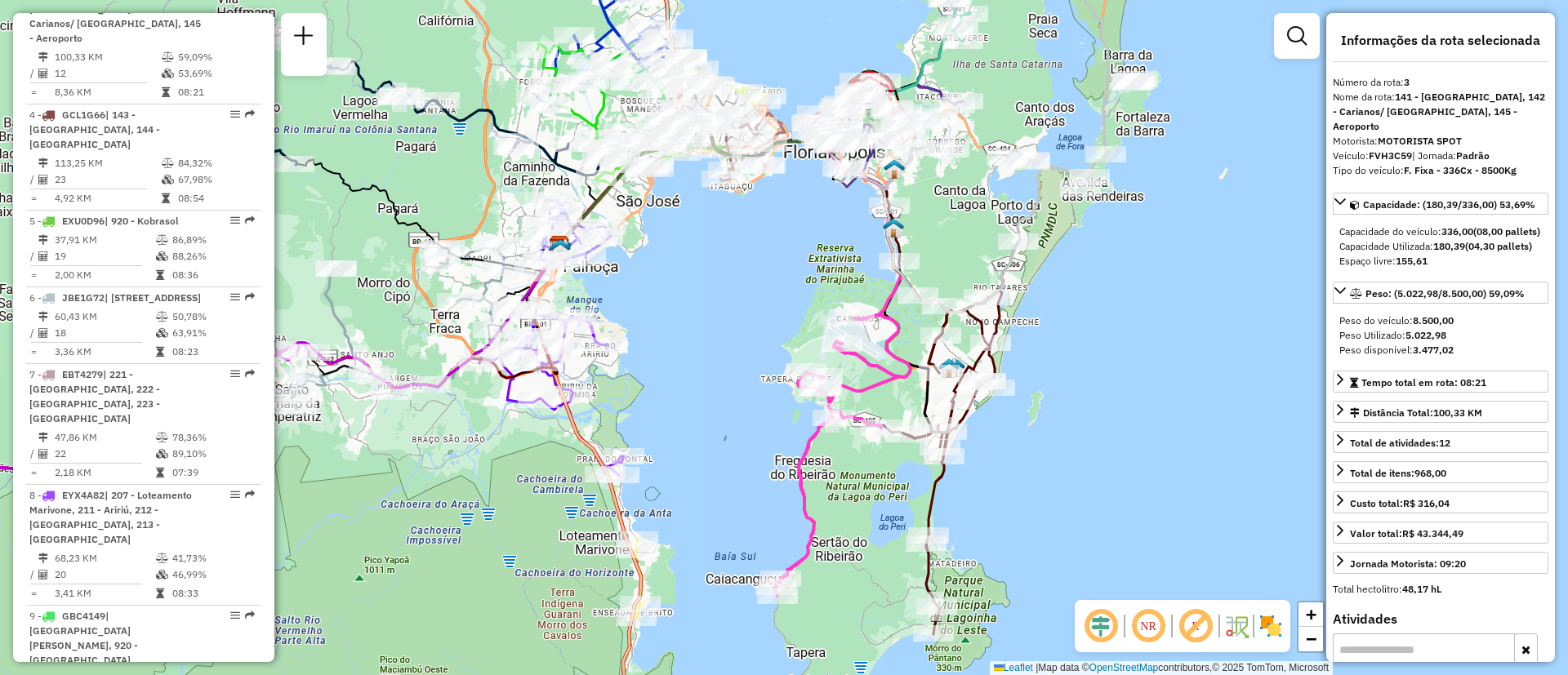
drag, startPoint x: 1143, startPoint y: 376, endPoint x: 1129, endPoint y: 451, distance: 76.3
click at [1129, 451] on div "Janela de atendimento Grade de atendimento Capacidade Transportadoras Veículos …" at bounding box center [784, 337] width 1568 height 675
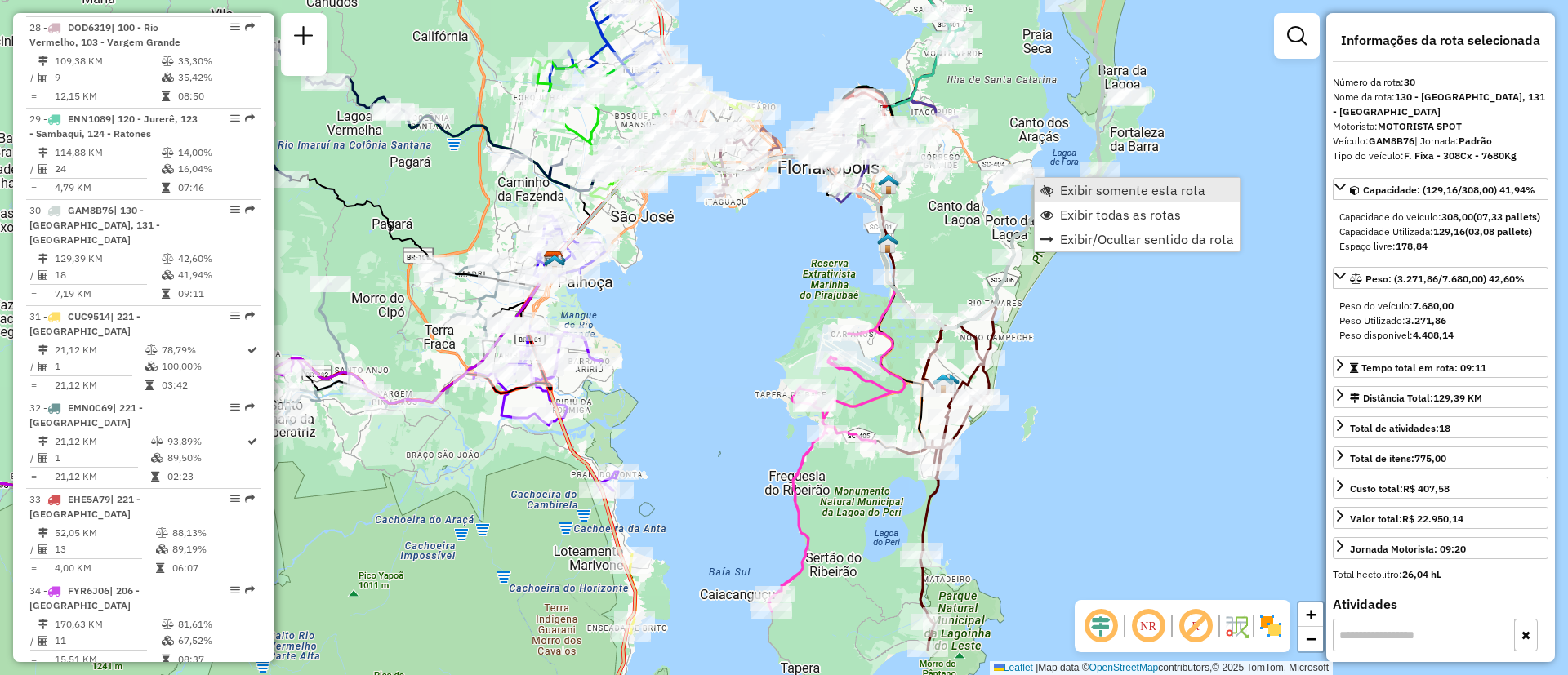
scroll to position [3386, 0]
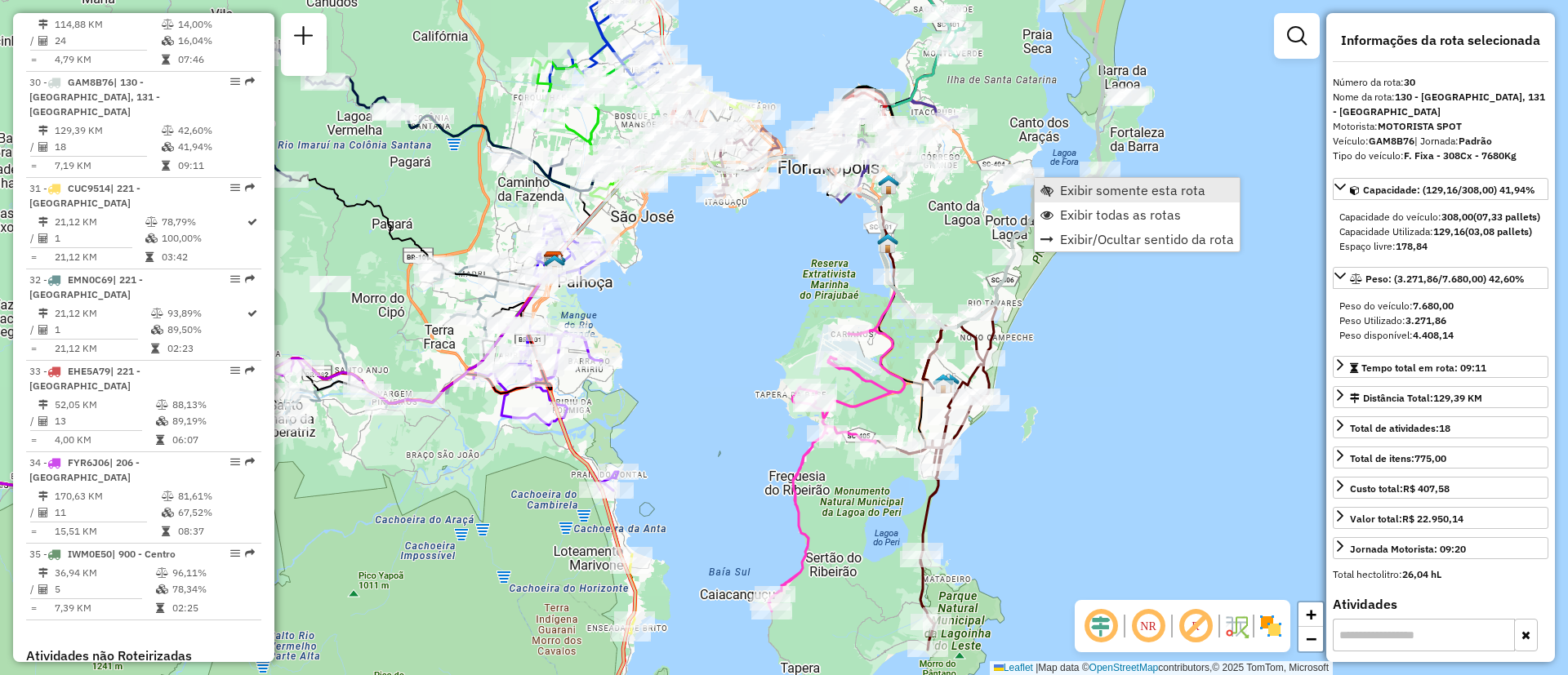
click at [1083, 191] on span "Exibir somente esta rota" at bounding box center [1133, 190] width 145 height 13
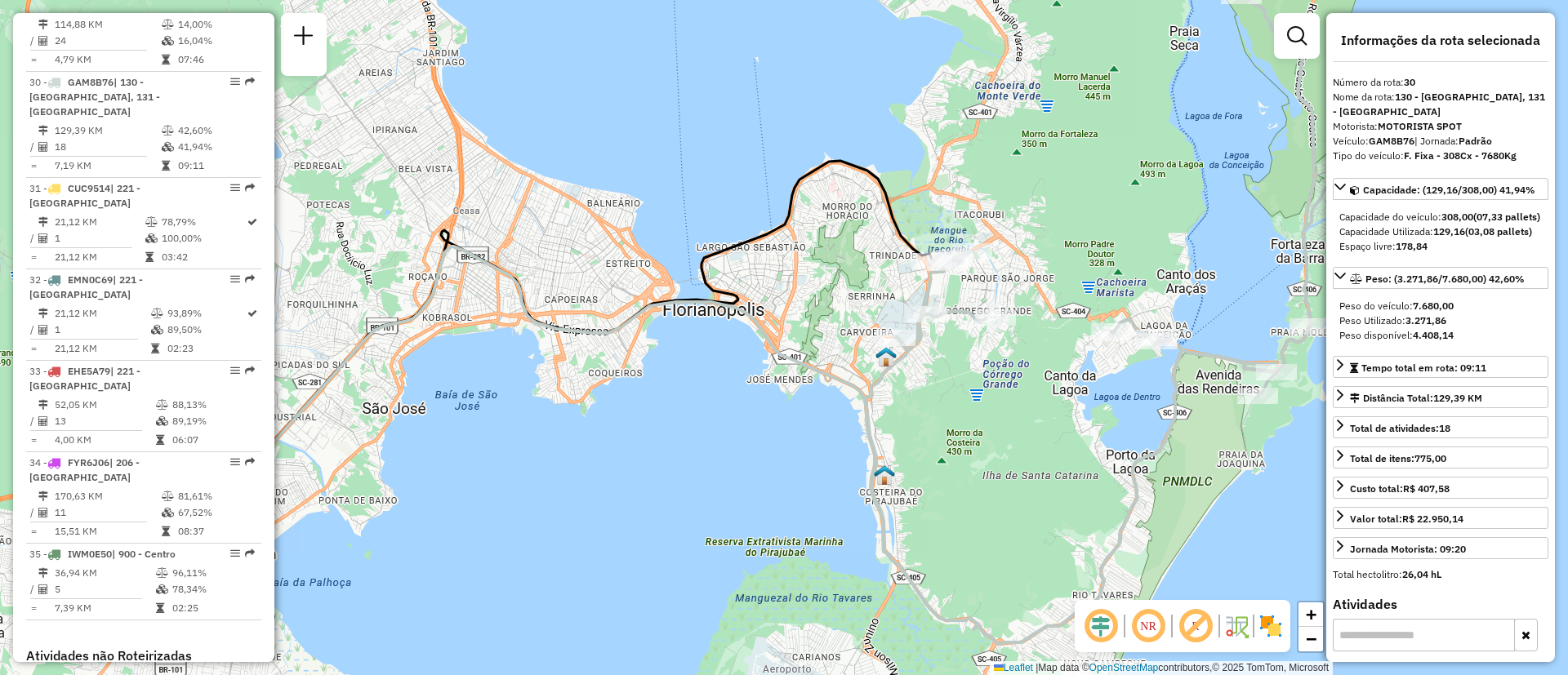
drag, startPoint x: 1028, startPoint y: 424, endPoint x: 906, endPoint y: 260, distance: 204.4
click at [906, 260] on div "Janela de atendimento Grade de atendimento Capacidade Transportadoras Veículos …" at bounding box center [784, 337] width 1568 height 675
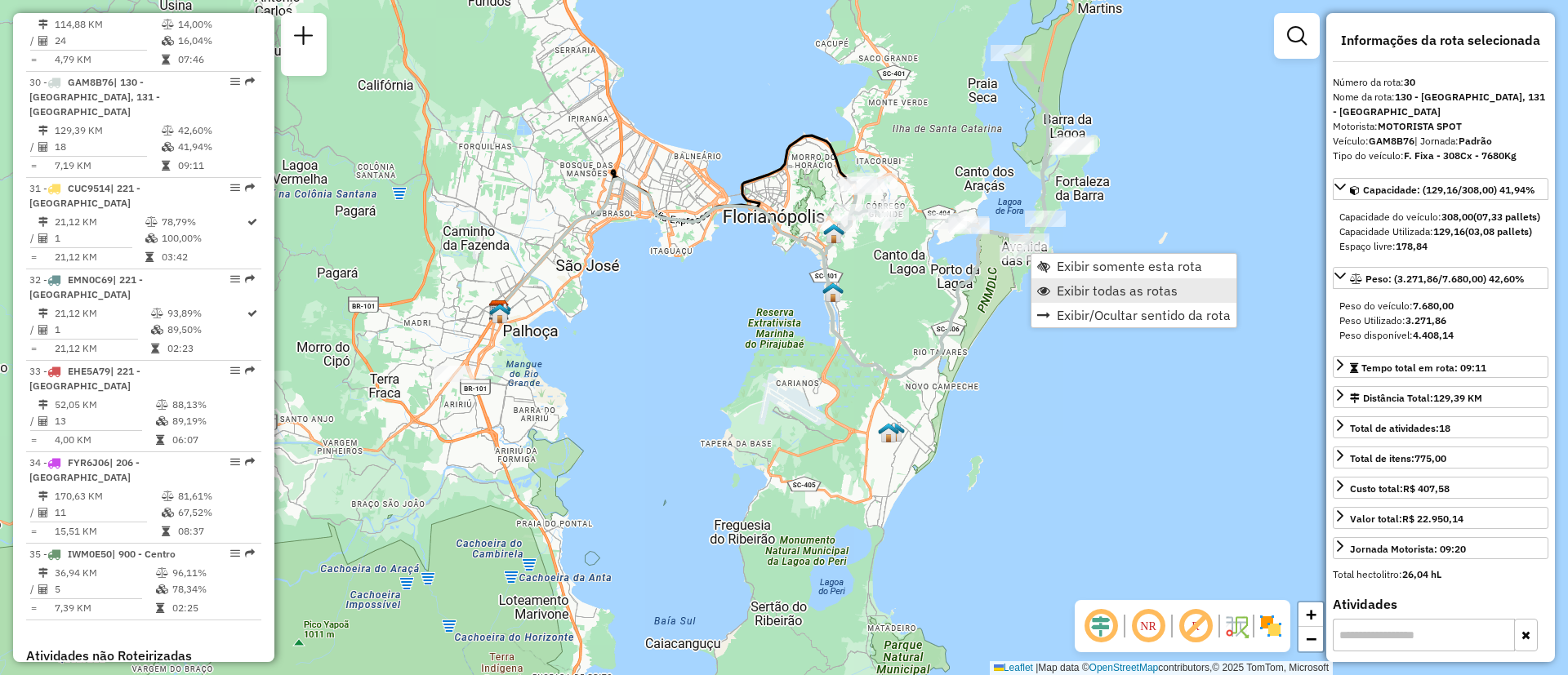
click at [1115, 300] on link "Exibir todas as rotas" at bounding box center [1134, 291] width 205 height 24
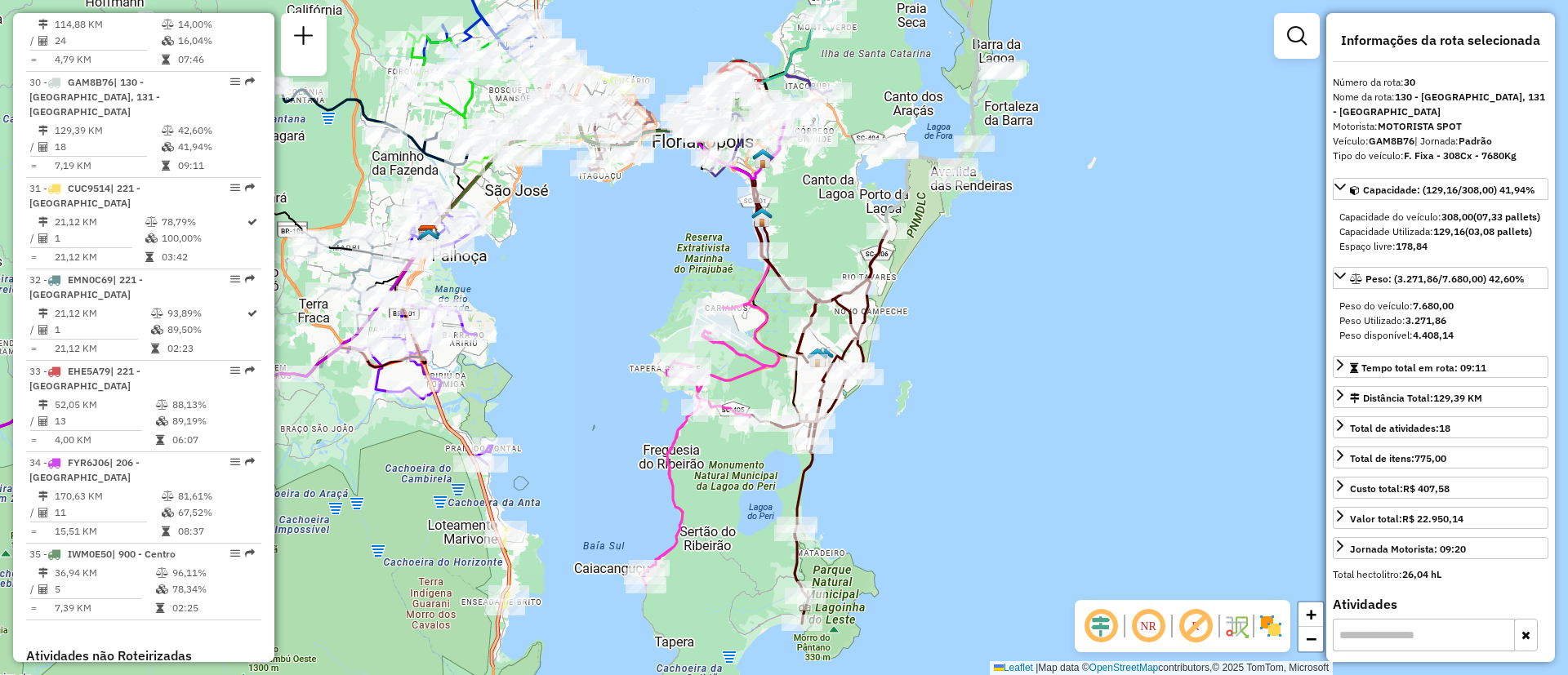
drag, startPoint x: 1052, startPoint y: 412, endPoint x: 981, endPoint y: 337, distance: 103.3
click at [981, 337] on div "Janela de atendimento Grade de atendimento Capacidade Transportadoras Veículos …" at bounding box center [784, 337] width 1568 height 675
click at [980, 338] on div "Janela de atendimento Grade de atendimento Capacidade Transportadoras Veículos …" at bounding box center [784, 337] width 1568 height 675
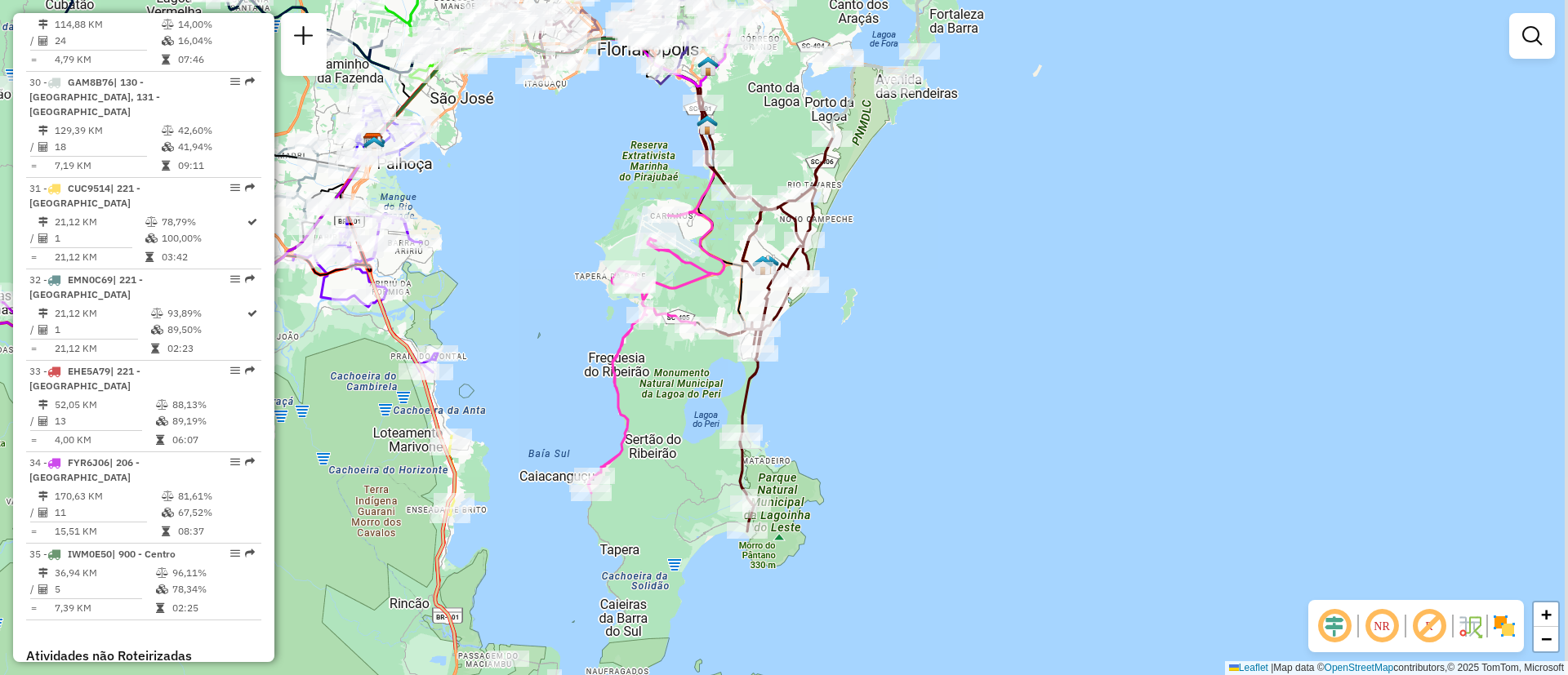
drag, startPoint x: 956, startPoint y: 427, endPoint x: 902, endPoint y: 335, distance: 106.7
click at [902, 335] on div "Janela de atendimento Grade de atendimento Capacidade Transportadoras Veículos …" at bounding box center [784, 337] width 1568 height 675
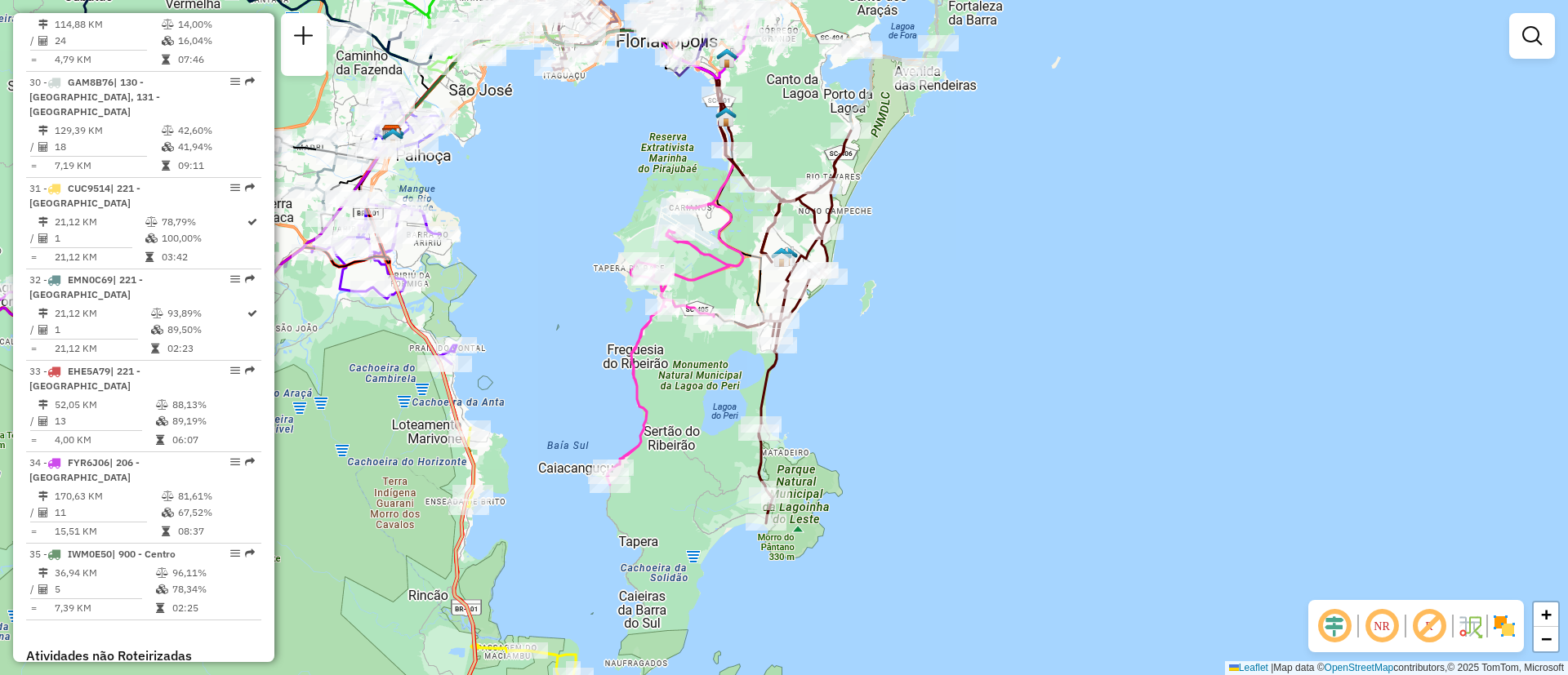
drag, startPoint x: 882, startPoint y: 377, endPoint x: 901, endPoint y: 369, distance: 20.6
click at [901, 369] on div "Janela de atendimento Grade de atendimento Capacidade Transportadoras Veículos …" at bounding box center [784, 337] width 1568 height 675
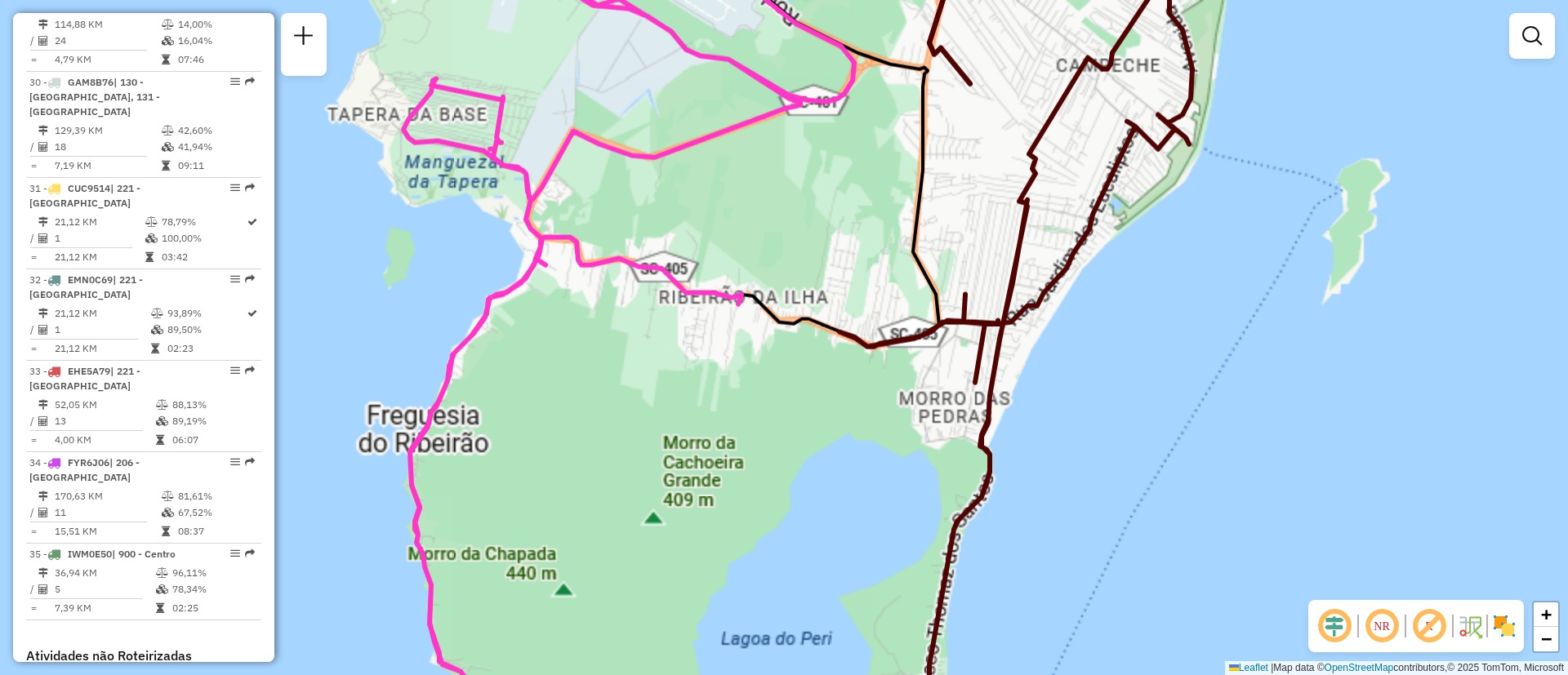
drag, startPoint x: 630, startPoint y: 349, endPoint x: 661, endPoint y: 407, distance: 65.8
click at [661, 407] on div "Janela de atendimento Grade de atendimento Capacidade Transportadoras Veículos …" at bounding box center [784, 337] width 1568 height 675
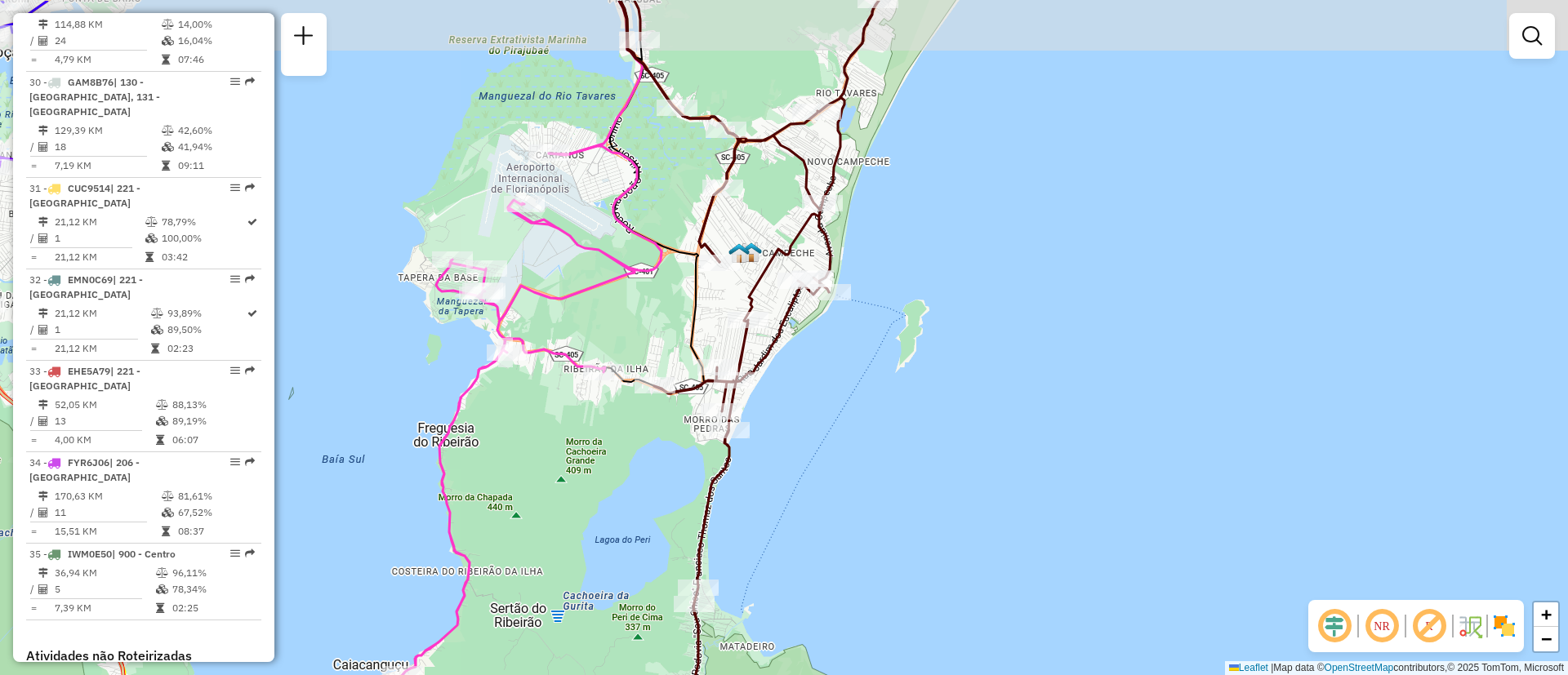
drag, startPoint x: 818, startPoint y: 327, endPoint x: 817, endPoint y: 368, distance: 41.0
click at [817, 368] on div "Janela de atendimento Grade de atendimento Capacidade Transportadoras Veículos …" at bounding box center [784, 337] width 1568 height 675
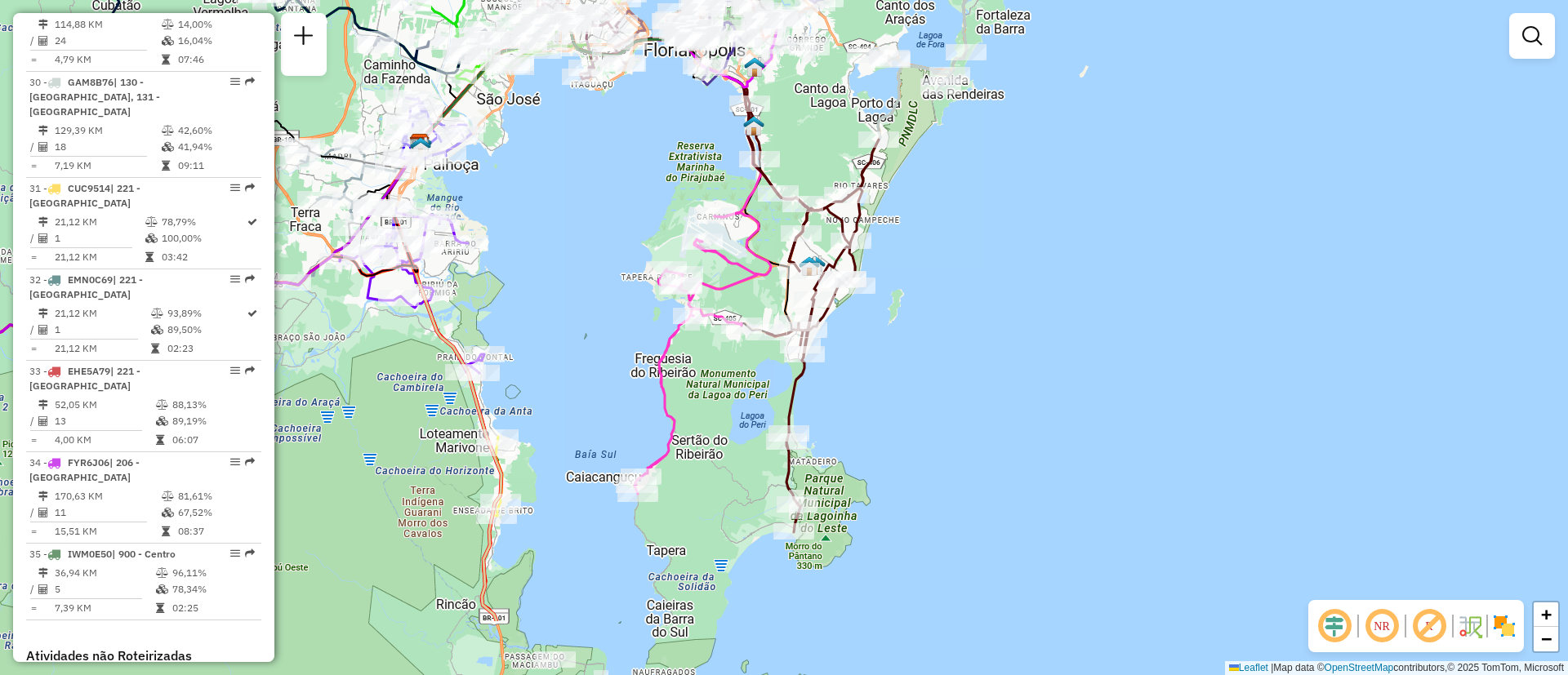
drag, startPoint x: 855, startPoint y: 525, endPoint x: 913, endPoint y: 408, distance: 130.6
click at [913, 408] on div "Janela de atendimento Grade de atendimento Capacidade Transportadoras Veículos …" at bounding box center [784, 337] width 1568 height 675
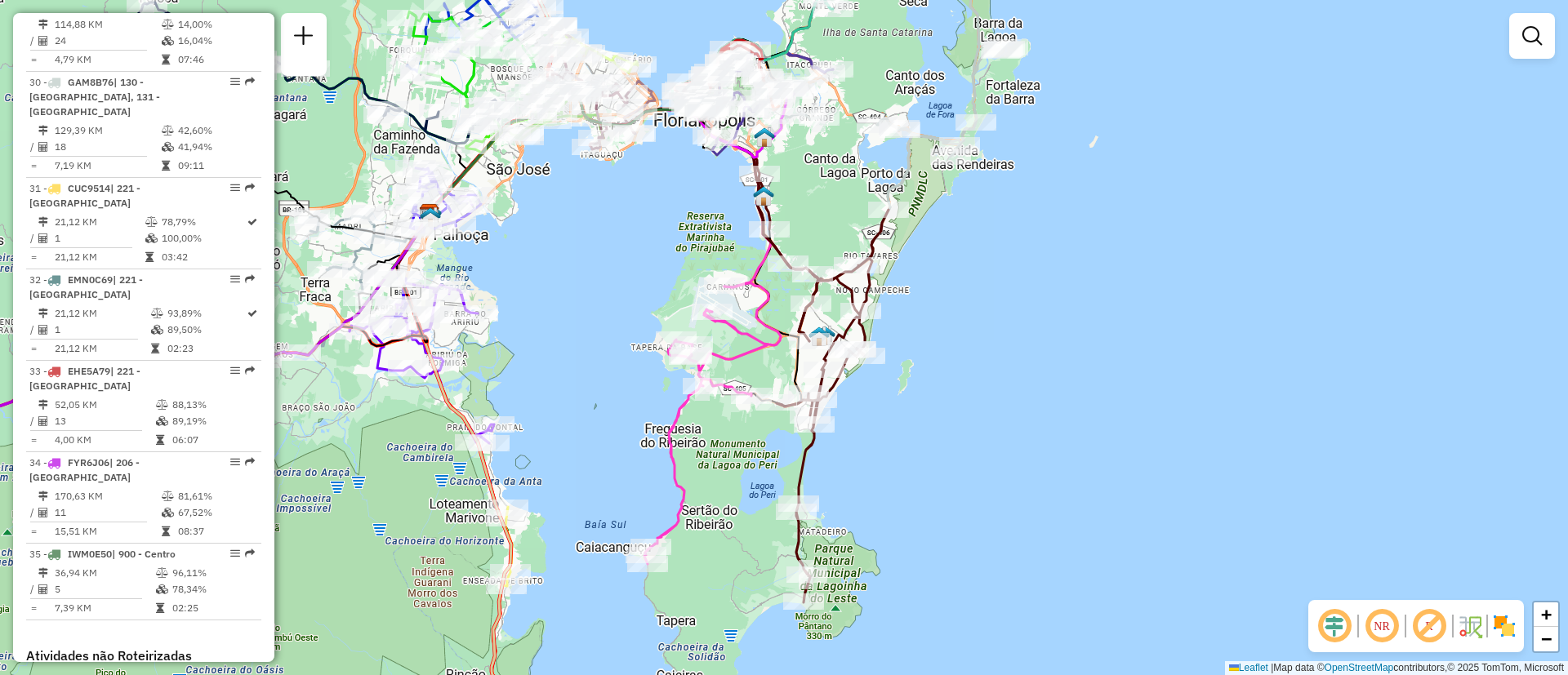
drag, startPoint x: 935, startPoint y: 425, endPoint x: 894, endPoint y: 490, distance: 76.9
click at [894, 490] on div "Janela de atendimento Grade de atendimento Capacidade Transportadoras Veículos …" at bounding box center [784, 337] width 1568 height 675
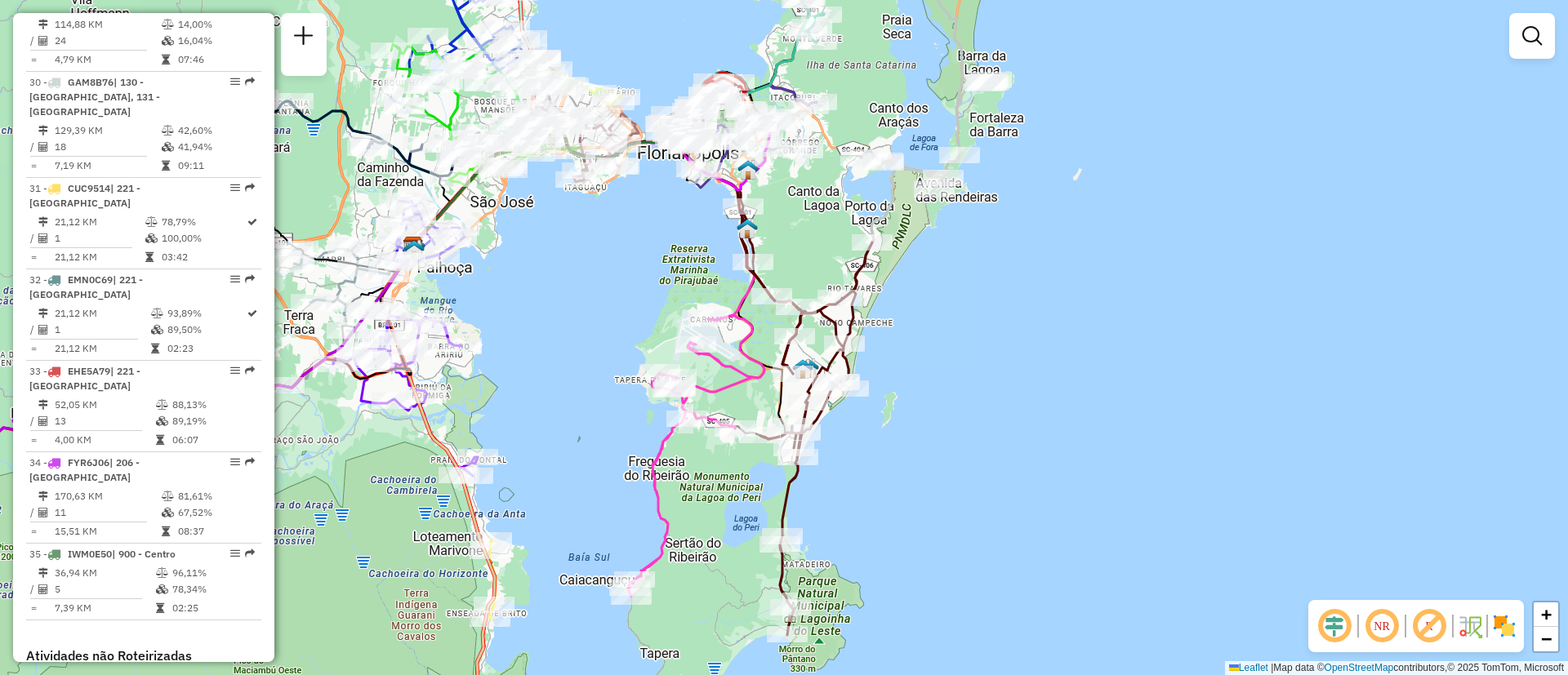
drag, startPoint x: 1078, startPoint y: 372, endPoint x: 1062, endPoint y: 405, distance: 36.7
click at [1062, 405] on div "Janela de atendimento Grade de atendimento Capacidade Transportadoras Veículos …" at bounding box center [784, 337] width 1568 height 675
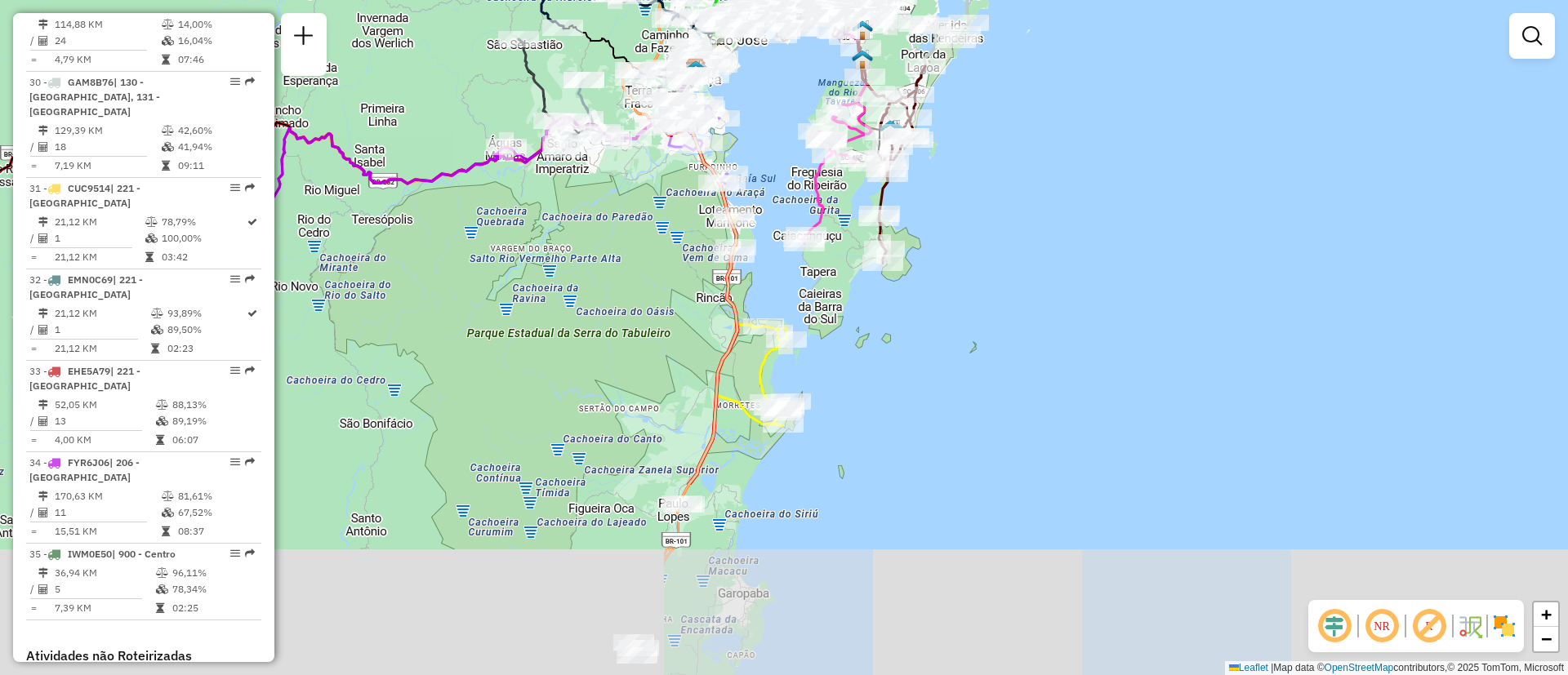
drag, startPoint x: 936, startPoint y: 562, endPoint x: 896, endPoint y: 312, distance: 253.2
click at [896, 312] on div "Janela de atendimento Grade de atendimento Capacidade Transportadoras Veículos …" at bounding box center [784, 337] width 1568 height 675
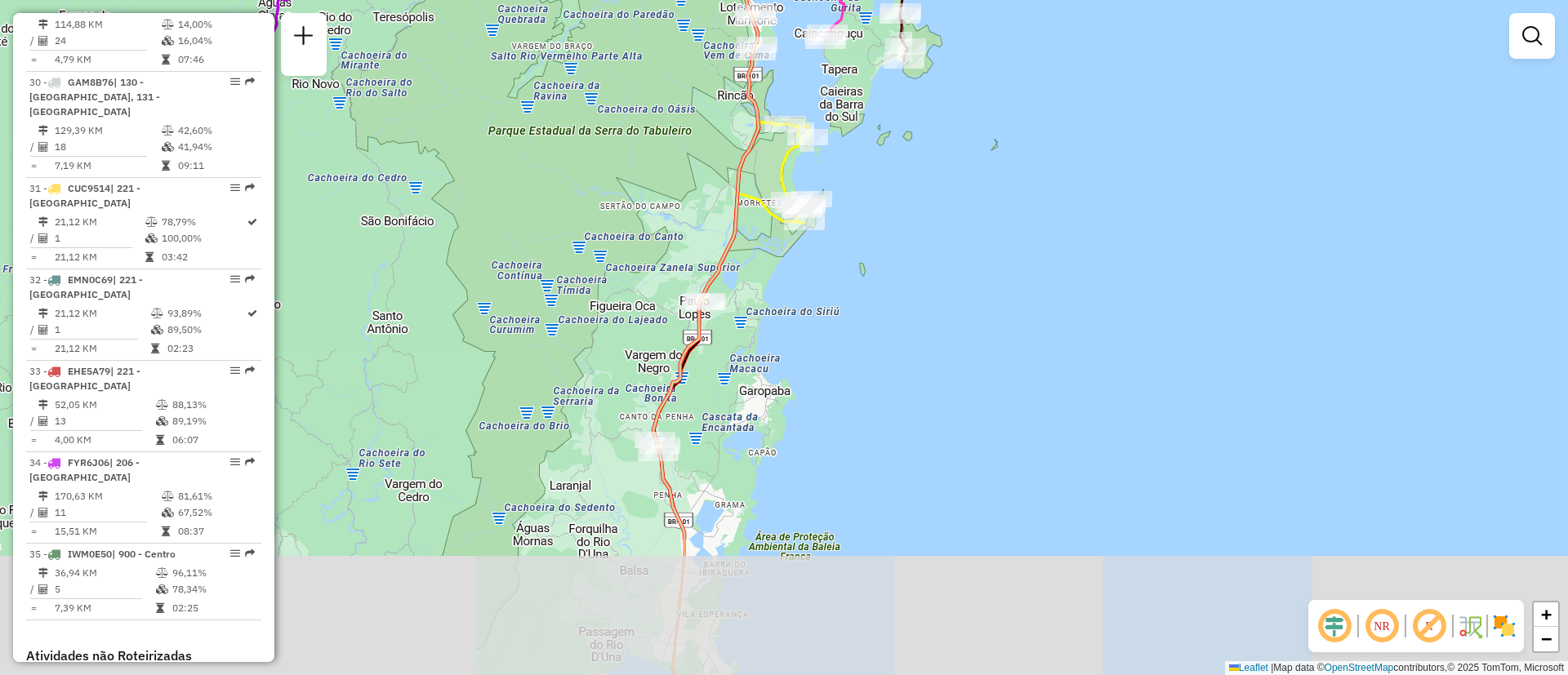
drag, startPoint x: 867, startPoint y: 523, endPoint x: 889, endPoint y: 321, distance: 203.2
click at [889, 321] on div "Janela de atendimento Grade de atendimento Capacidade Transportadoras Veículos …" at bounding box center [784, 337] width 1568 height 675
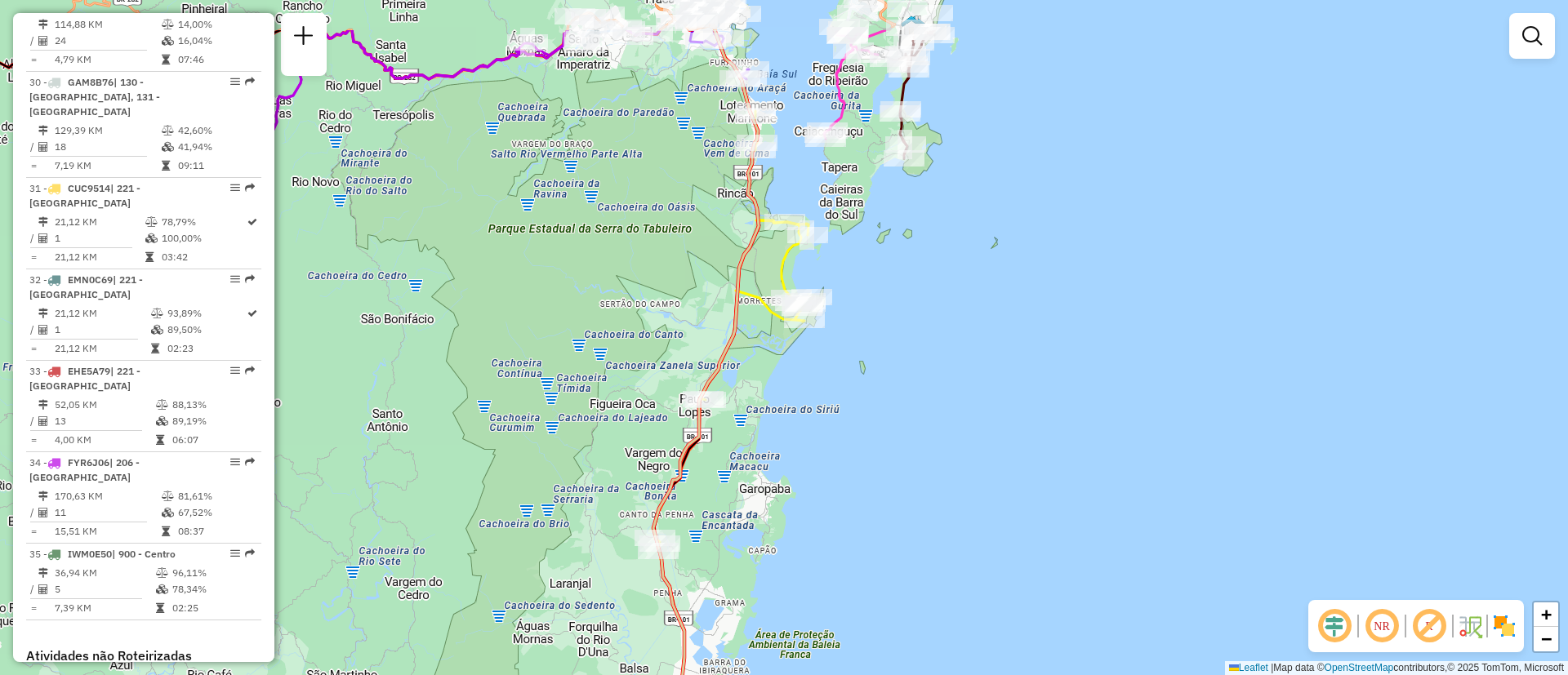
drag, startPoint x: 889, startPoint y: 321, endPoint x: 889, endPoint y: 419, distance: 98.0
click at [889, 419] on div "Janela de atendimento Grade de atendimento Capacidade Transportadoras Veículos …" at bounding box center [784, 337] width 1568 height 675
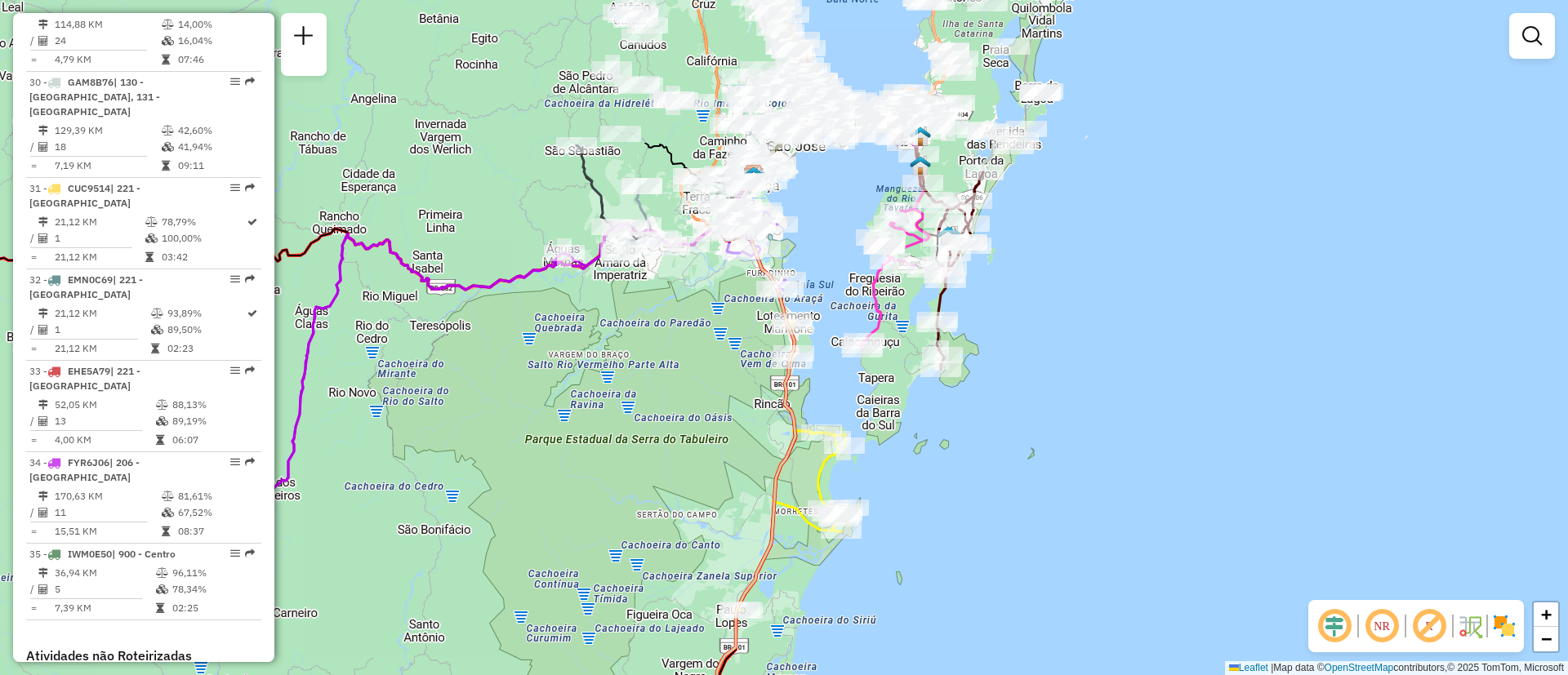
drag, startPoint x: 895, startPoint y: 278, endPoint x: 920, endPoint y: 455, distance: 178.8
click at [920, 455] on div "Janela de atendimento Grade de atendimento Capacidade Transportadoras Veículos …" at bounding box center [784, 337] width 1568 height 675
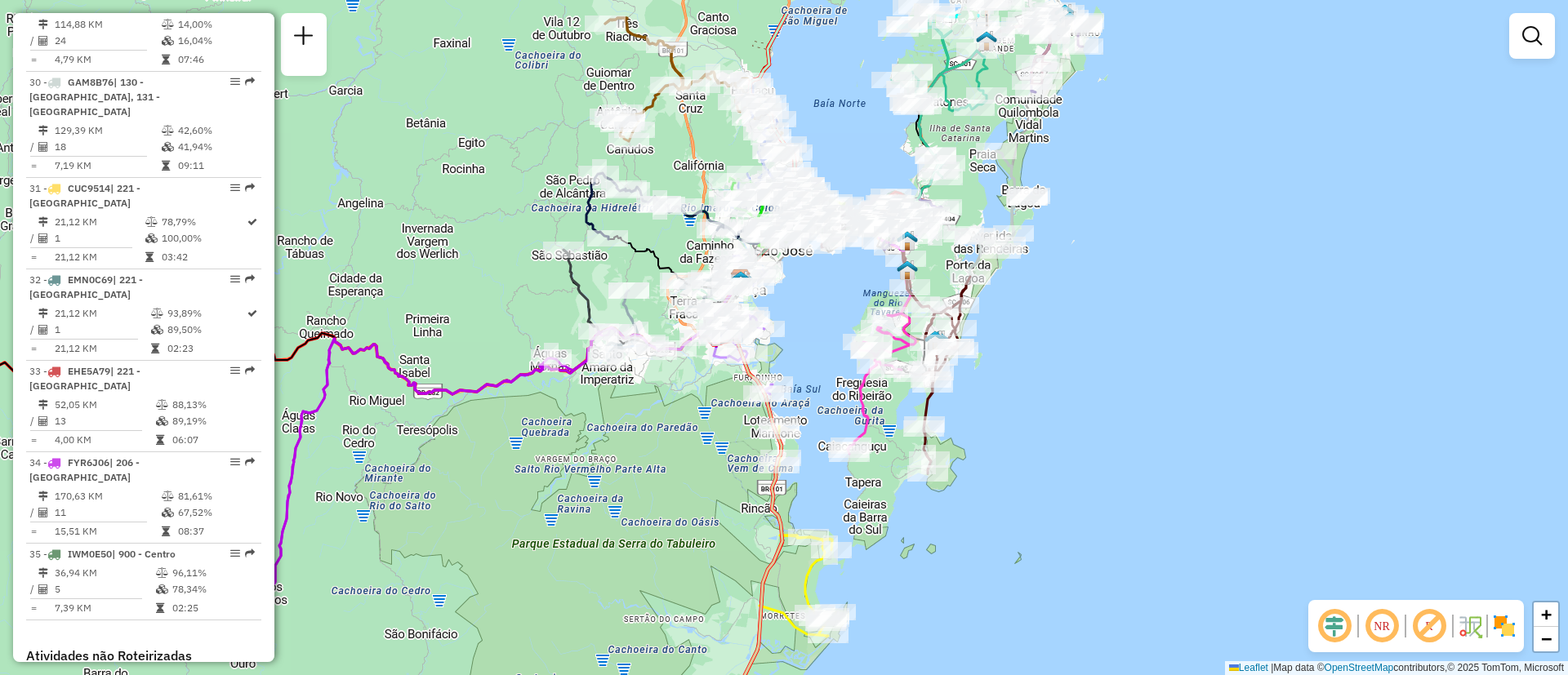
drag, startPoint x: 1048, startPoint y: 313, endPoint x: 1035, endPoint y: 395, distance: 83.0
click at [1035, 395] on div "Janela de atendimento Grade de atendimento Capacidade Transportadoras Veículos …" at bounding box center [784, 337] width 1568 height 675
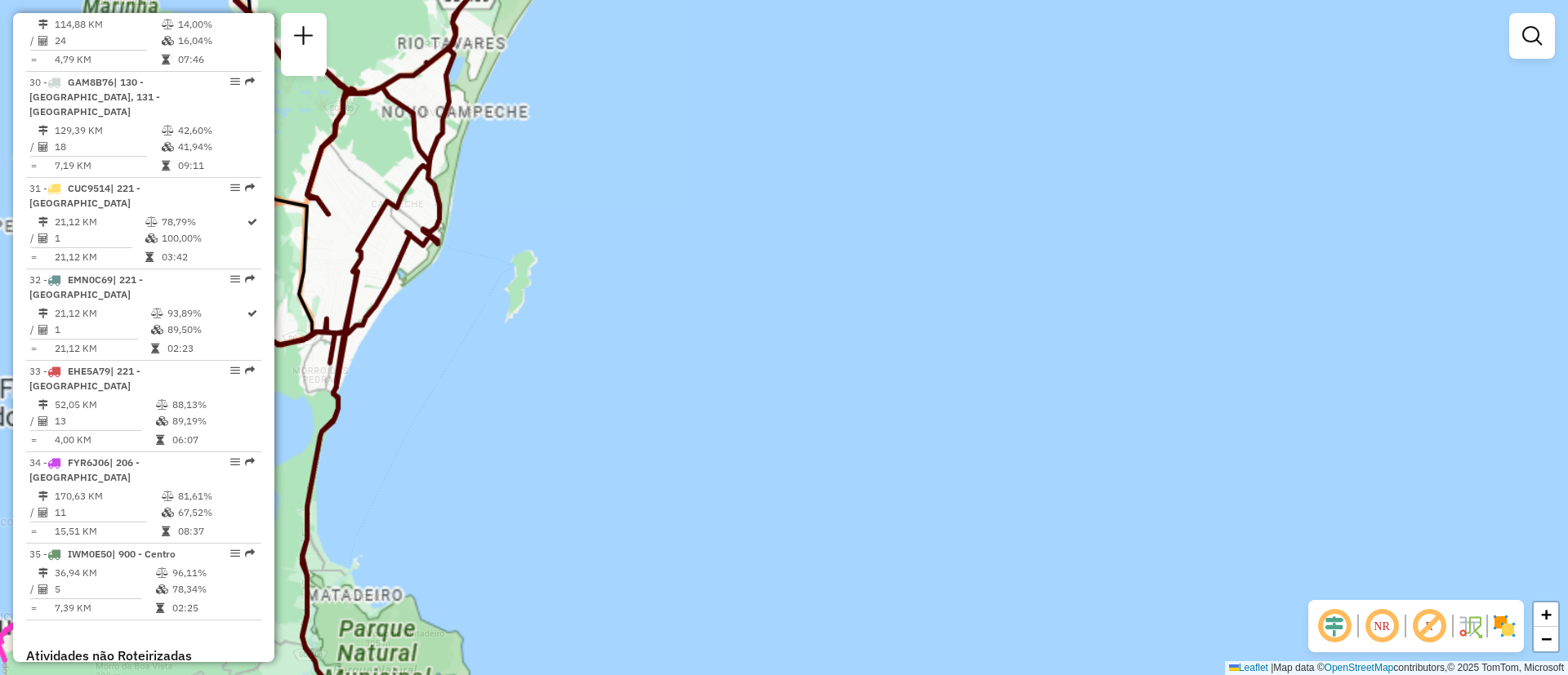
drag, startPoint x: 886, startPoint y: 363, endPoint x: 906, endPoint y: 376, distance: 23.9
click at [930, 385] on div "Janela de atendimento Grade de atendimento Capacidade Transportadoras Veículos …" at bounding box center [784, 337] width 1568 height 675
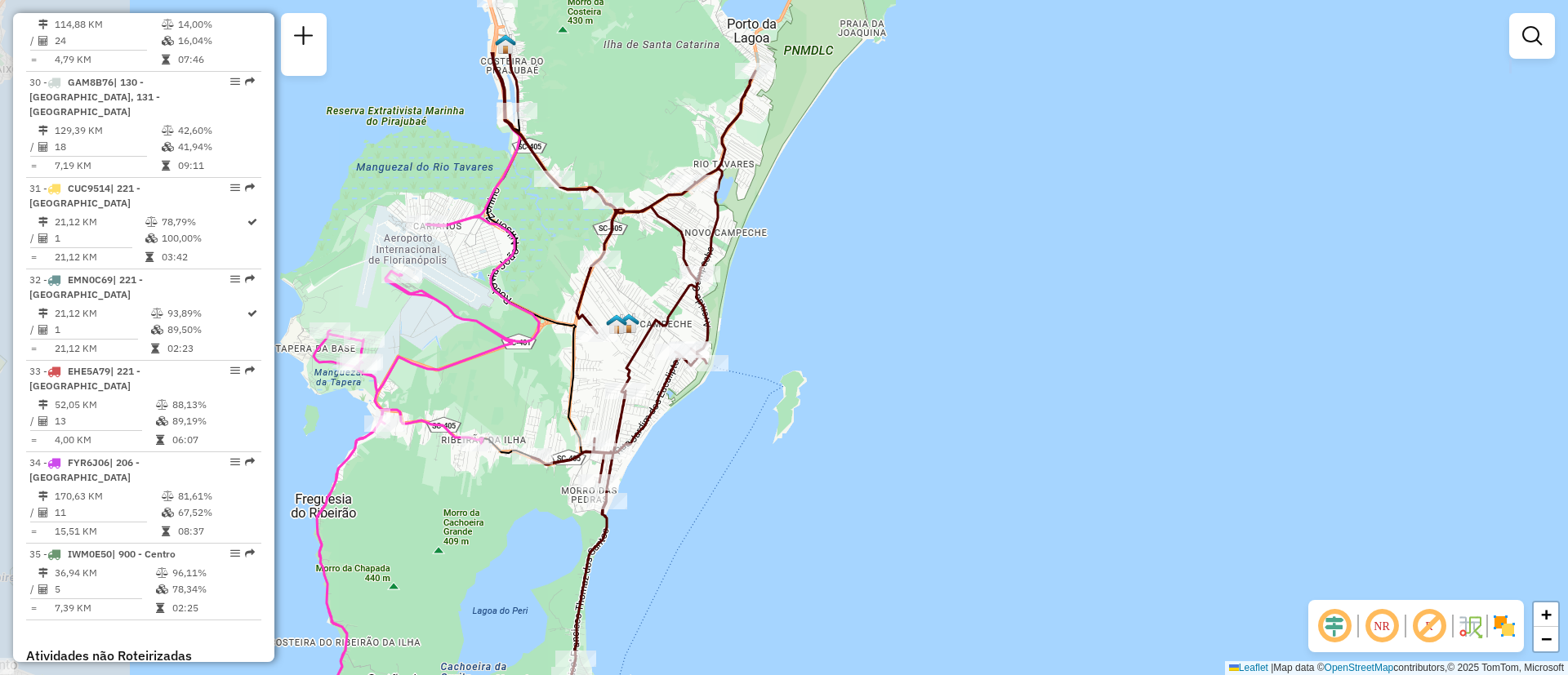
drag, startPoint x: 710, startPoint y: 275, endPoint x: 953, endPoint y: 376, distance: 263.2
click at [969, 371] on div "Janela de atendimento Grade de atendimento Capacidade Transportadoras Veículos …" at bounding box center [784, 337] width 1568 height 675
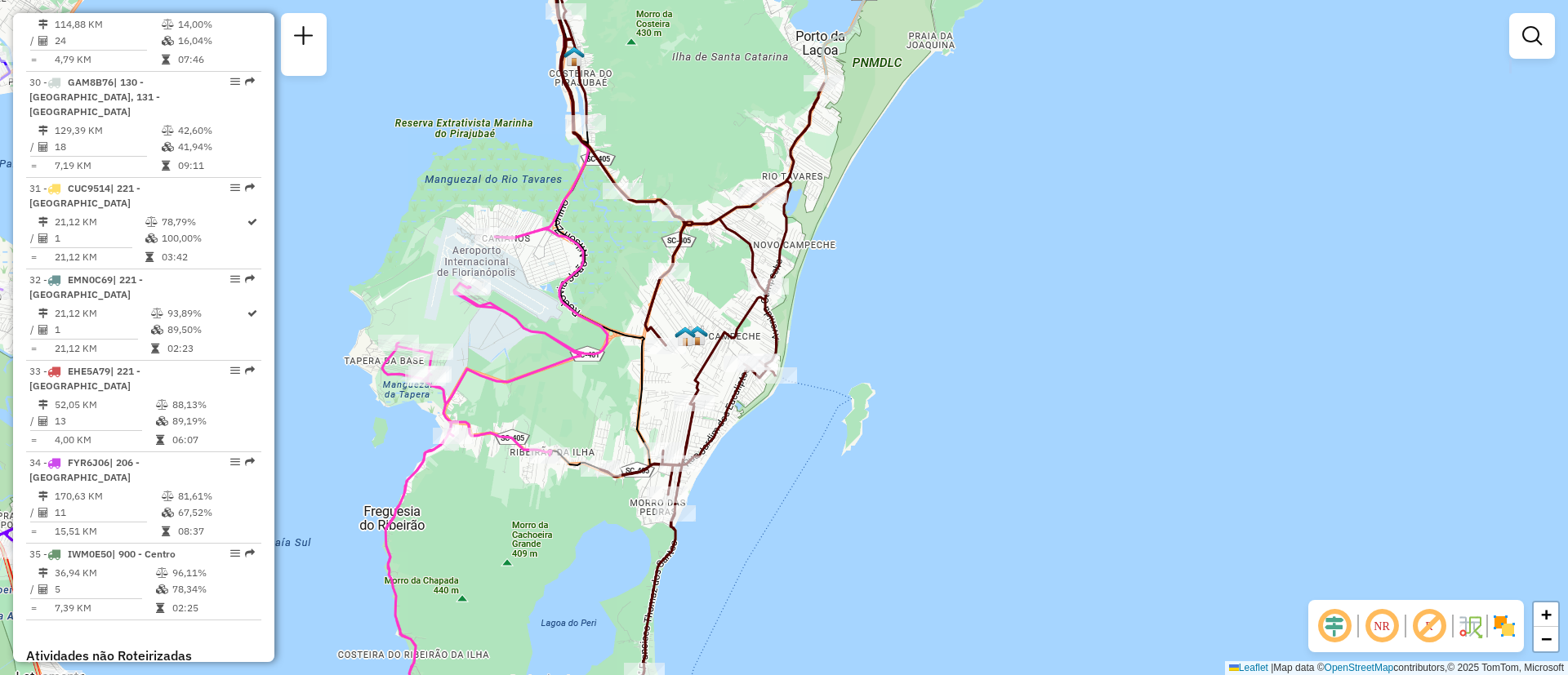
drag, startPoint x: 842, startPoint y: 384, endPoint x: 909, endPoint y: 396, distance: 68.1
click at [909, 396] on div "Janela de atendimento Grade de atendimento Capacidade Transportadoras Veículos …" at bounding box center [784, 337] width 1568 height 675
